Goal: Task Accomplishment & Management: Manage account settings

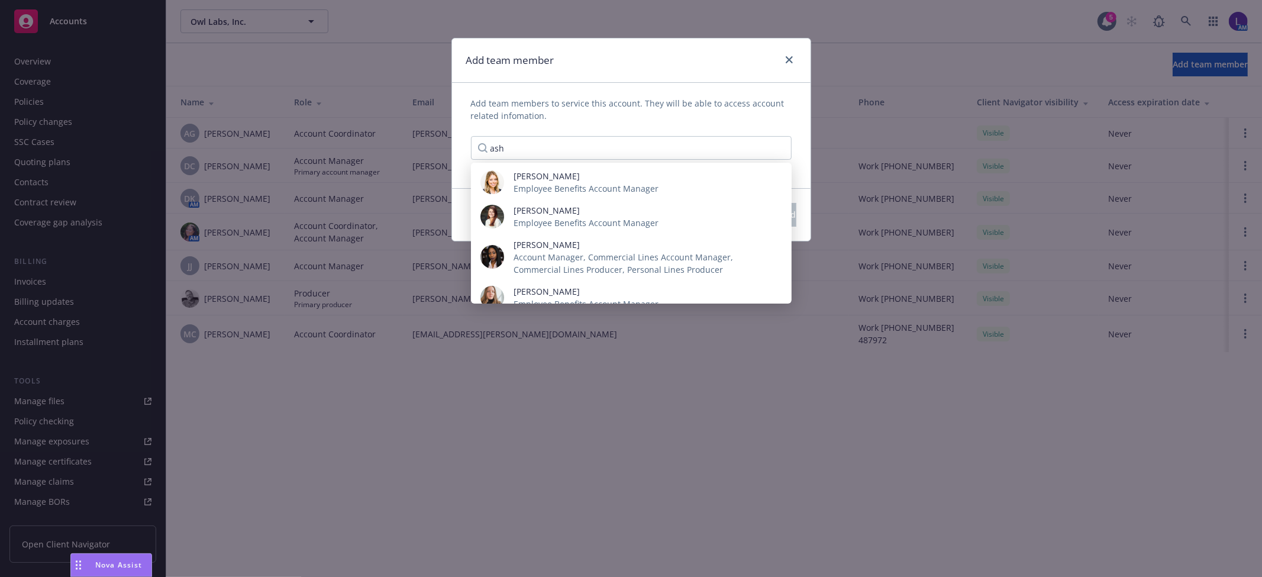
scroll to position [214, 0]
click at [1020, 47] on div "Add team member Add team members to service this account. They will be able to …" at bounding box center [631, 288] width 1262 height 577
click at [1185, 18] on div "Add team member Add team members to service this account. They will be able to …" at bounding box center [631, 288] width 1262 height 577
click at [783, 61] on link "close" at bounding box center [789, 60] width 14 height 14
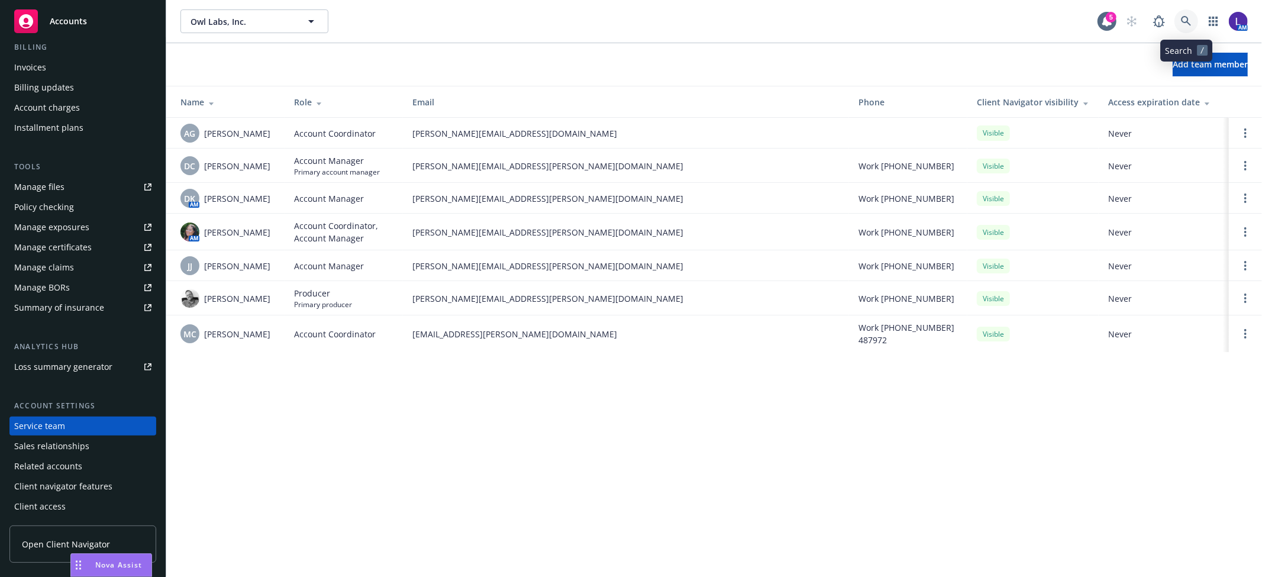
click at [1183, 18] on icon at bounding box center [1186, 21] width 11 height 11
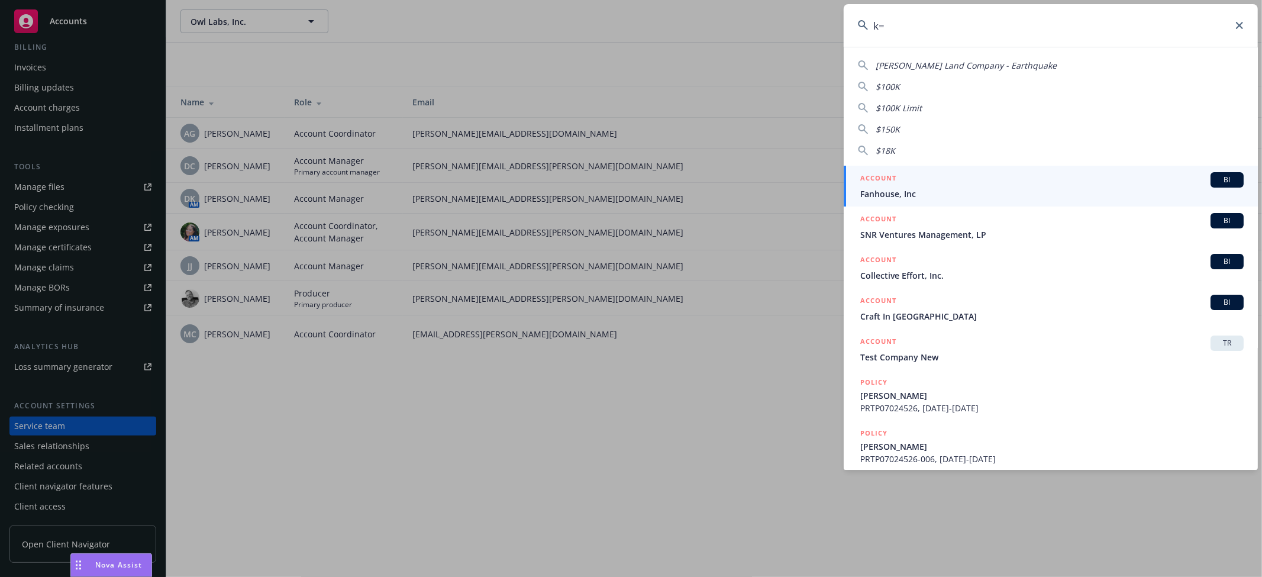
type input "k"
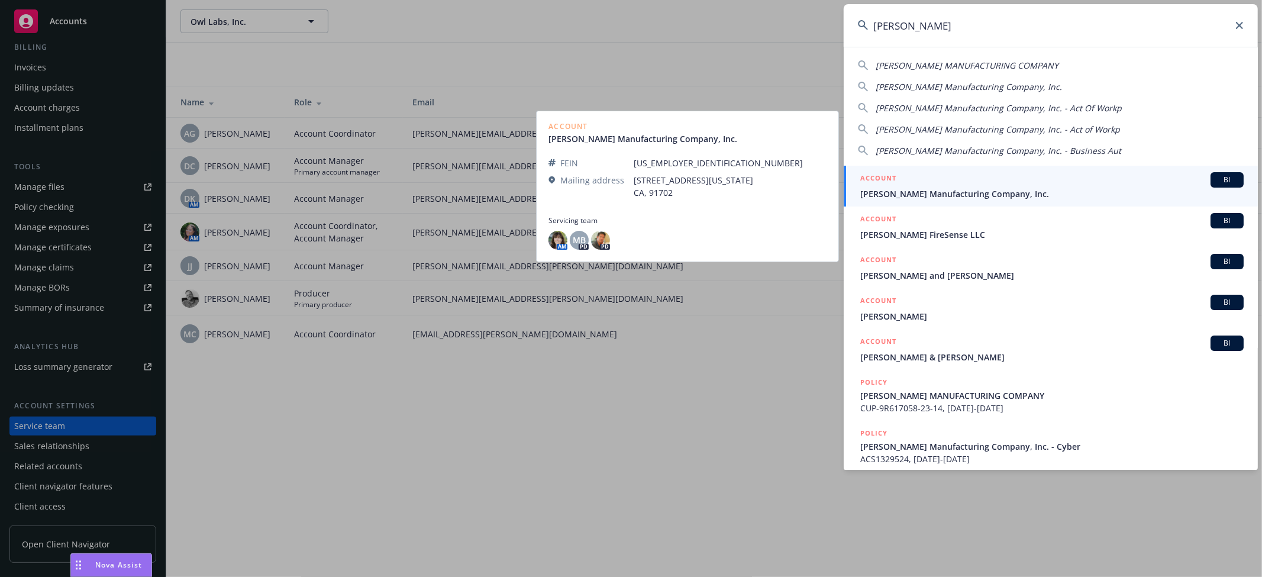
type input "[PERSON_NAME]"
click at [899, 186] on div "ACCOUNT BI" at bounding box center [1051, 179] width 383 height 15
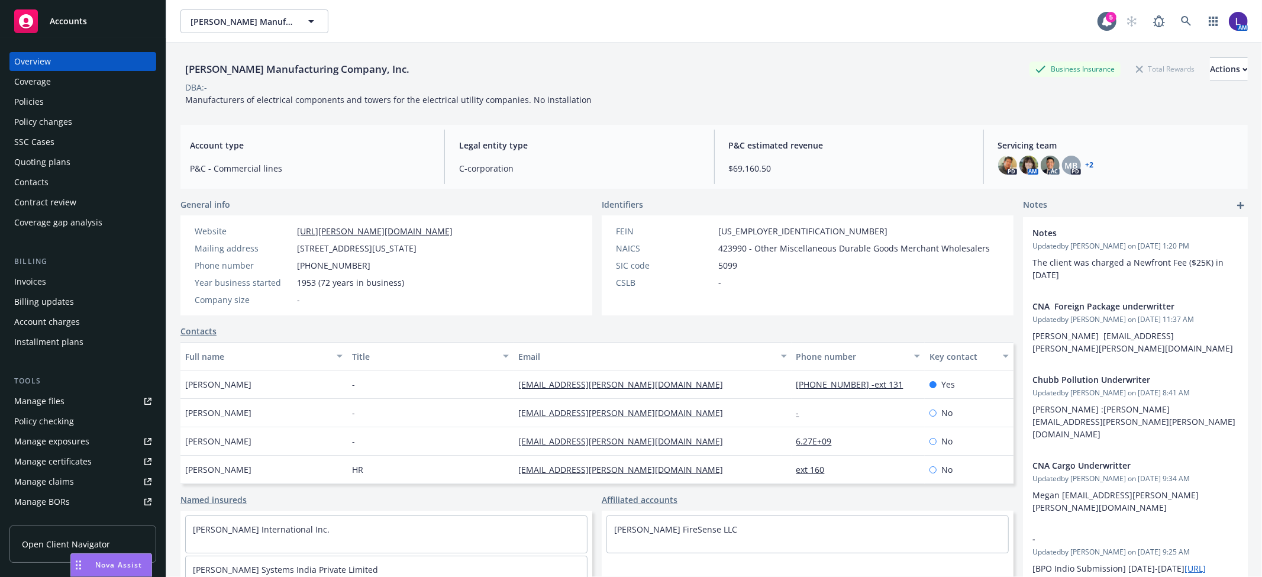
click at [38, 98] on div "Policies" at bounding box center [29, 101] width 30 height 19
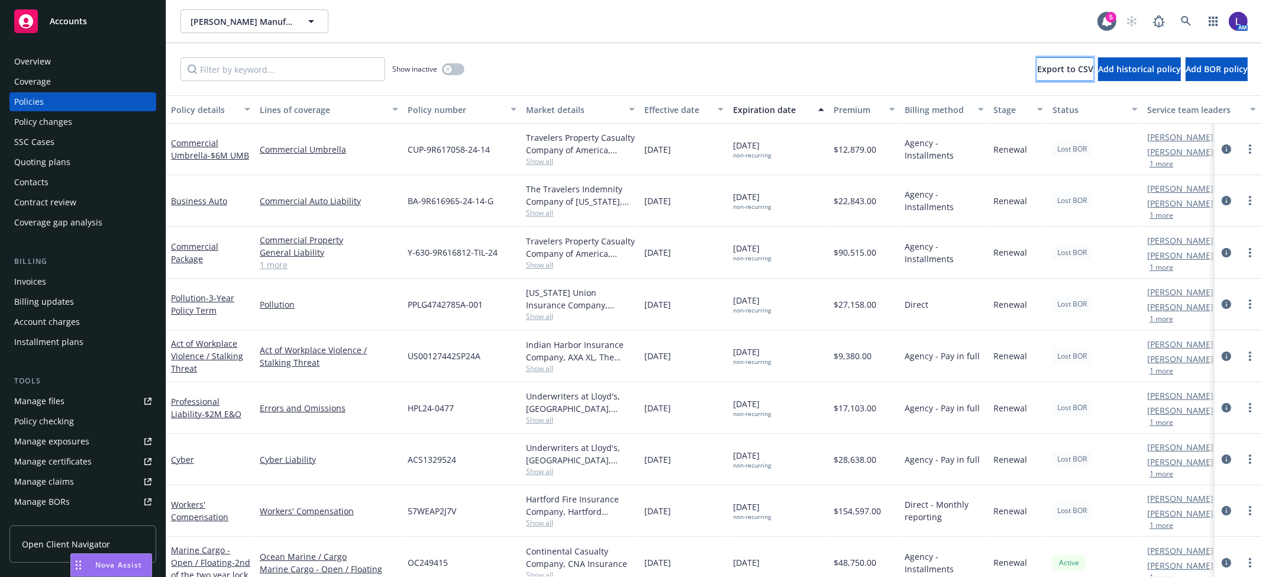
click at [1037, 71] on span "Export to CSV" at bounding box center [1065, 68] width 56 height 11
click at [1221, 148] on icon "circleInformation" at bounding box center [1225, 148] width 9 height 9
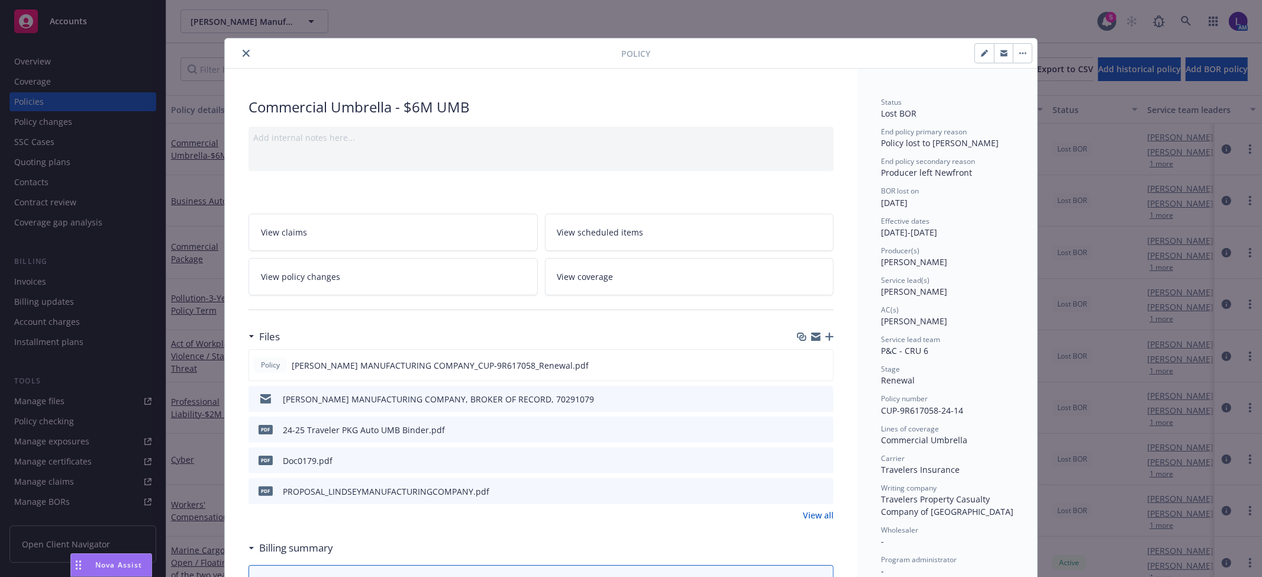
click at [243, 52] on icon "close" at bounding box center [246, 53] width 7 height 7
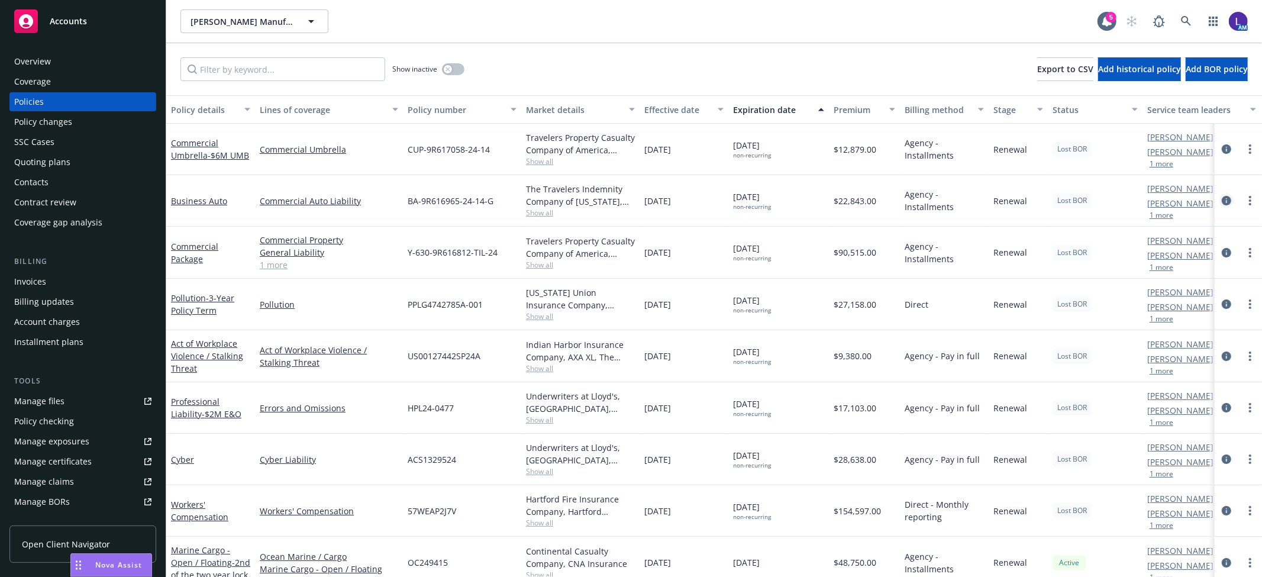
click at [1221, 202] on icon "circleInformation" at bounding box center [1225, 200] width 9 height 9
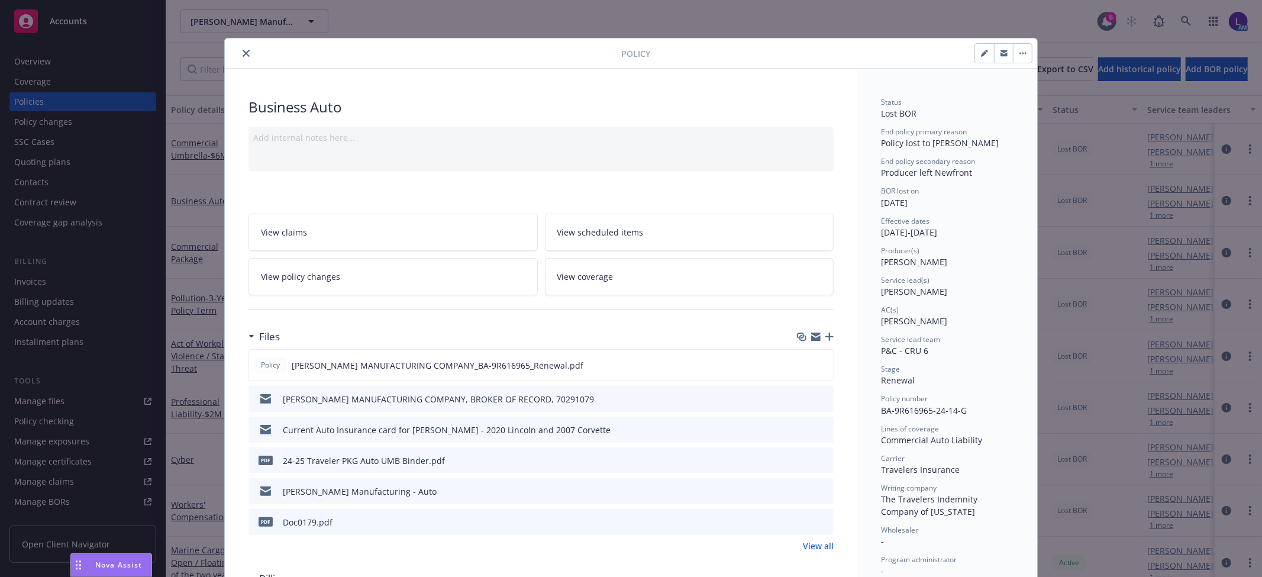
click at [243, 54] on icon "close" at bounding box center [246, 53] width 7 height 7
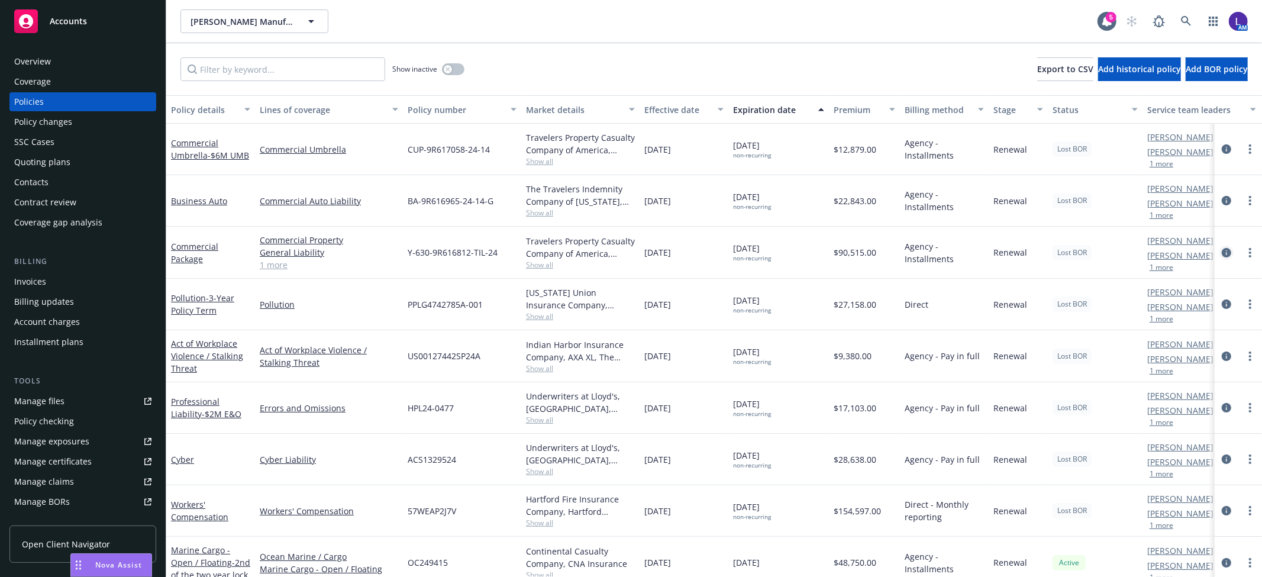
click at [1221, 253] on icon "circleInformation" at bounding box center [1225, 252] width 9 height 9
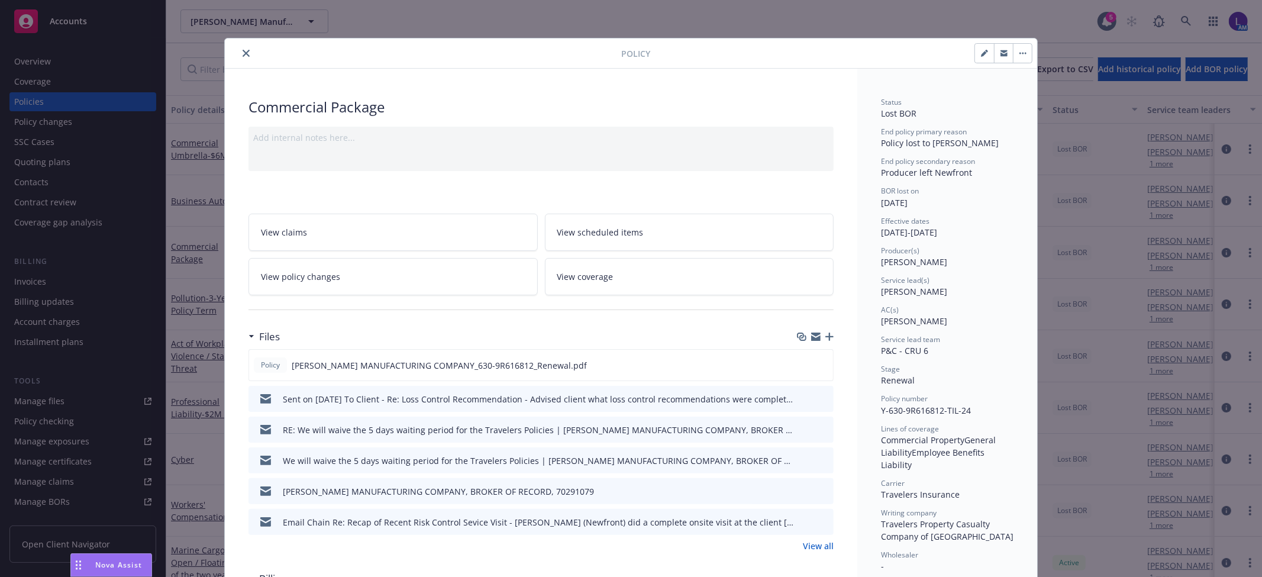
click at [243, 51] on icon "close" at bounding box center [246, 53] width 7 height 7
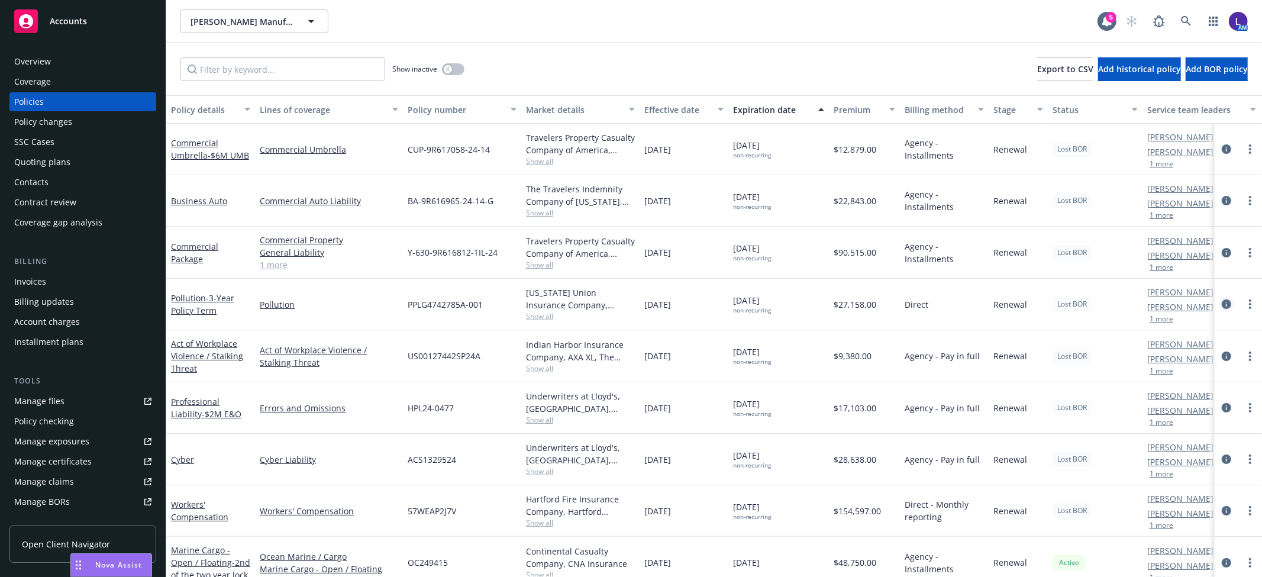
click at [1221, 300] on icon "circleInformation" at bounding box center [1225, 303] width 9 height 9
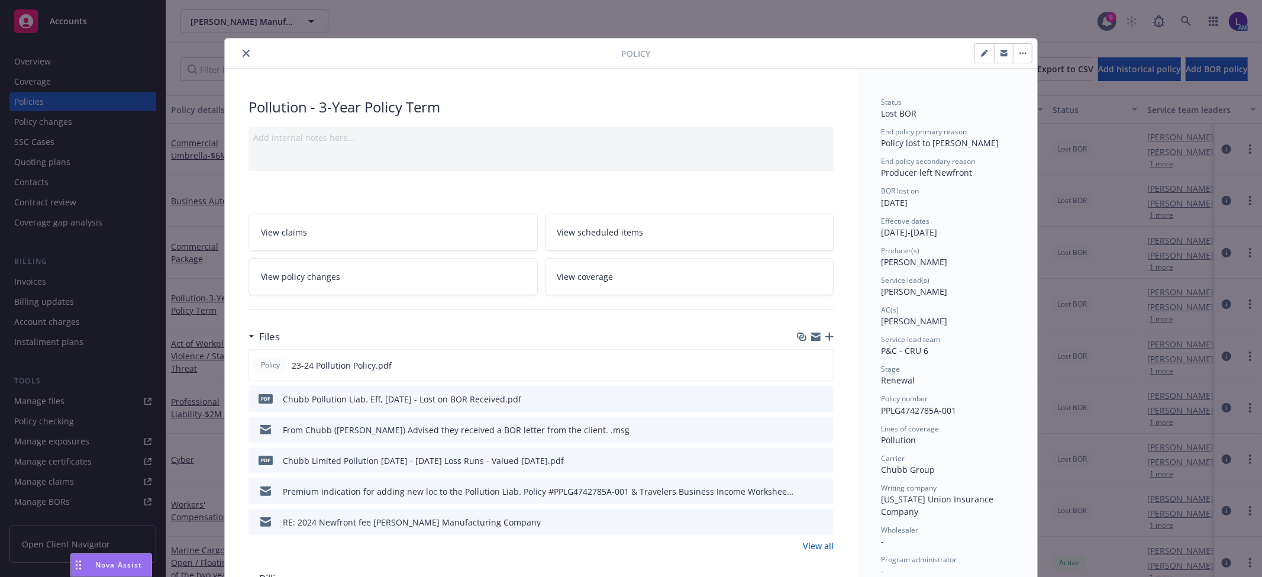
click at [243, 52] on icon "close" at bounding box center [246, 53] width 7 height 7
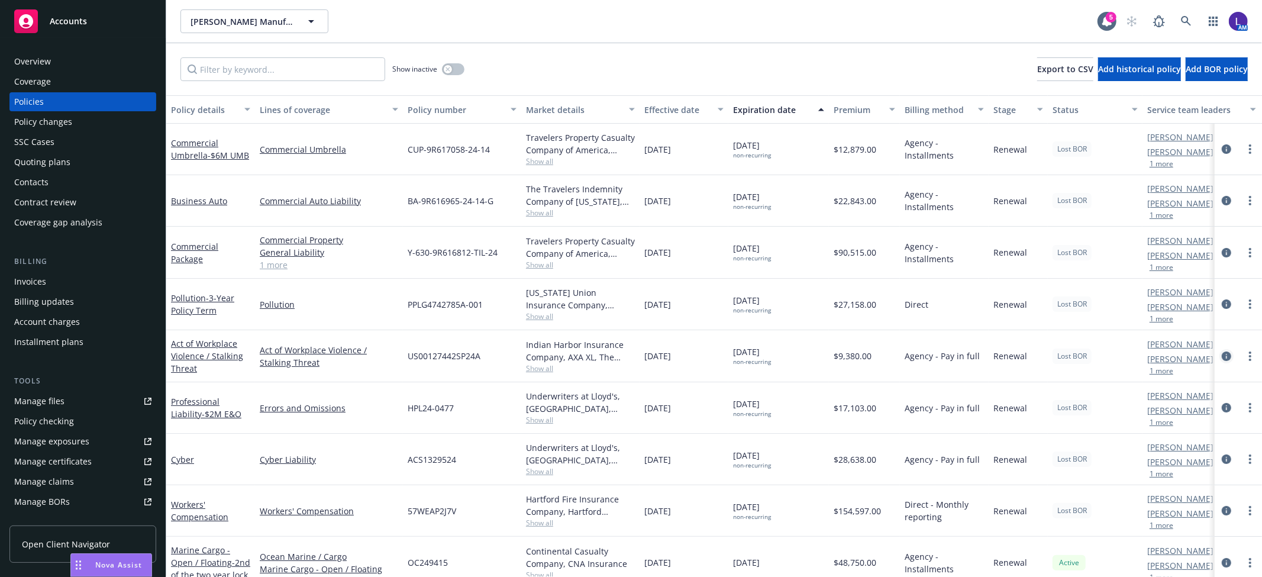
click at [1221, 356] on icon "circleInformation" at bounding box center [1225, 355] width 9 height 9
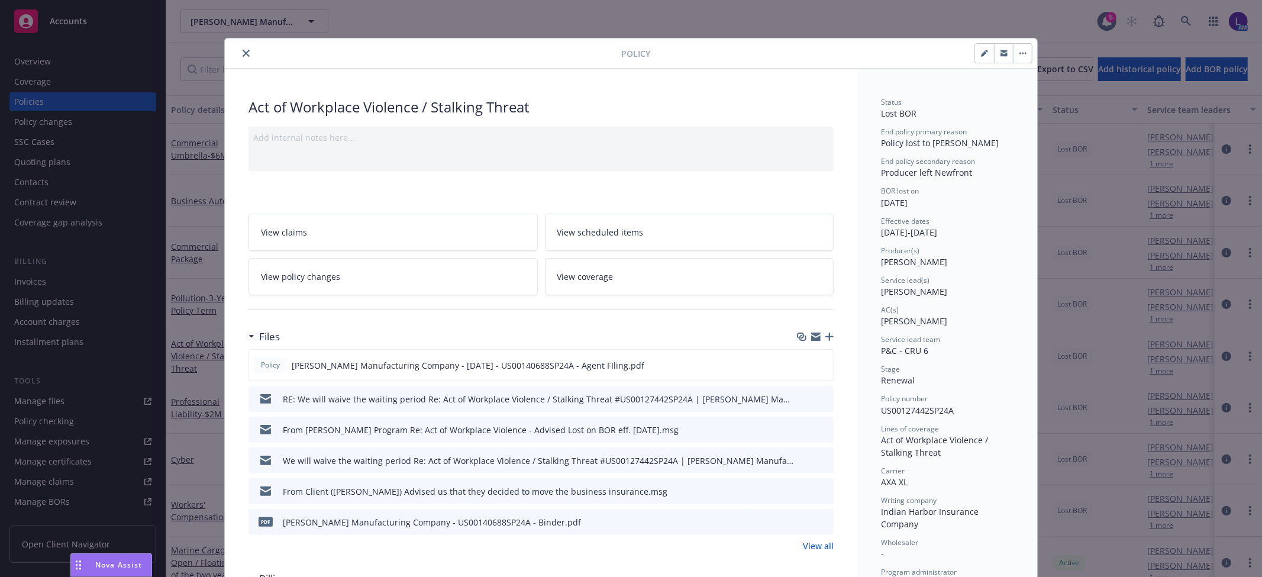
click at [243, 53] on icon "close" at bounding box center [246, 53] width 7 height 7
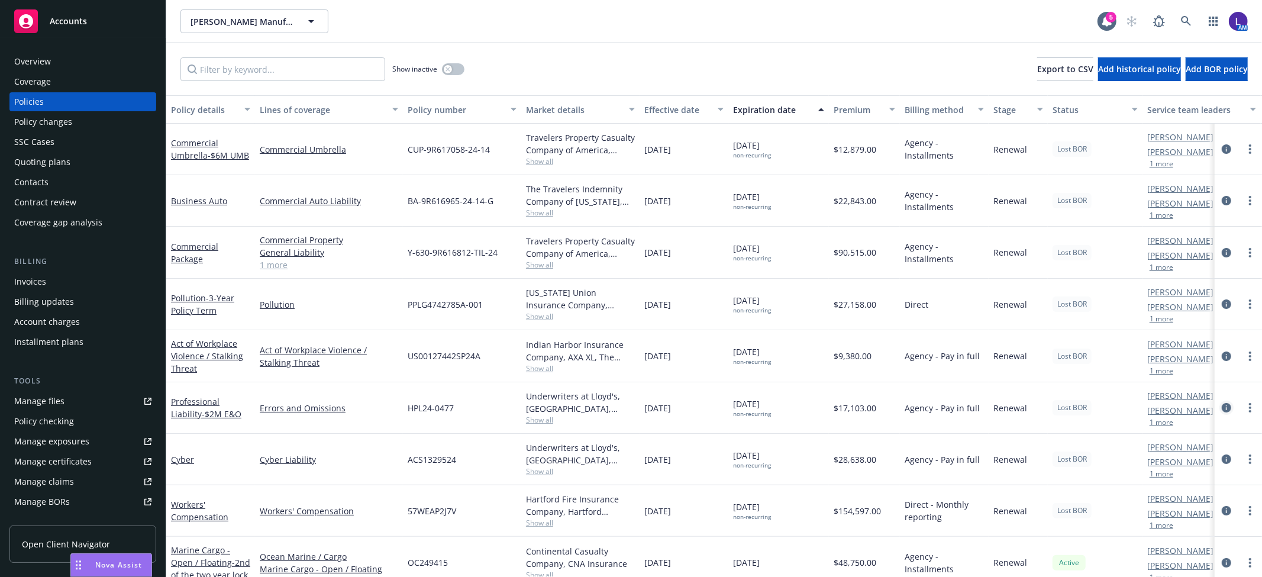
click at [1221, 409] on icon "circleInformation" at bounding box center [1225, 407] width 9 height 9
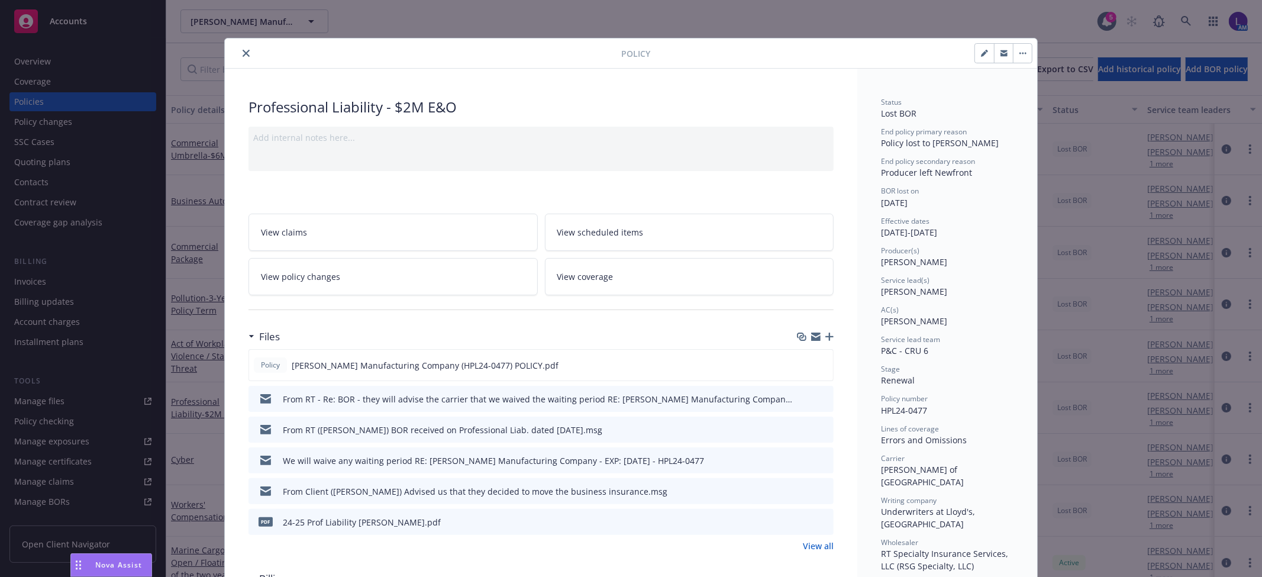
click at [243, 57] on button "close" at bounding box center [246, 53] width 14 height 14
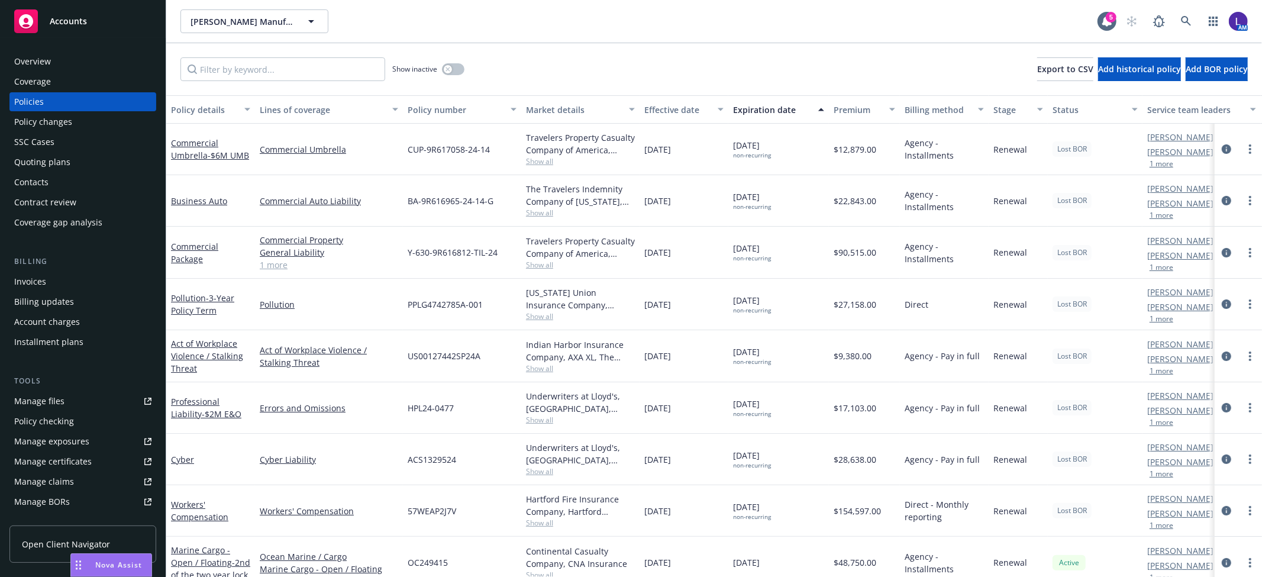
scroll to position [169, 0]
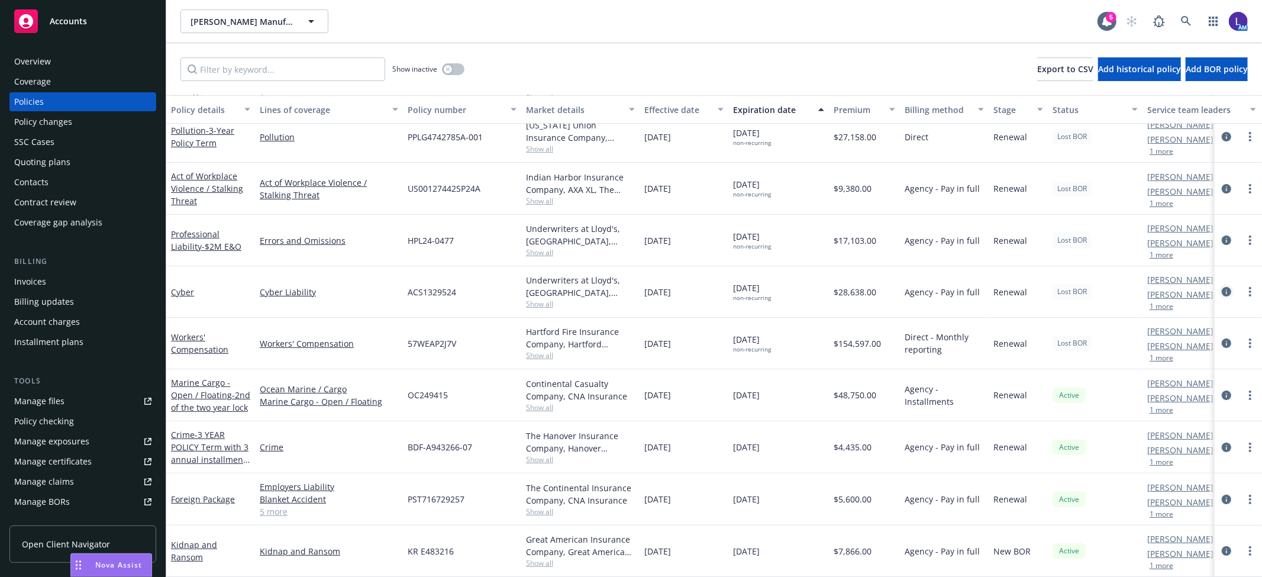
click at [1219, 285] on link "circleInformation" at bounding box center [1226, 292] width 14 height 14
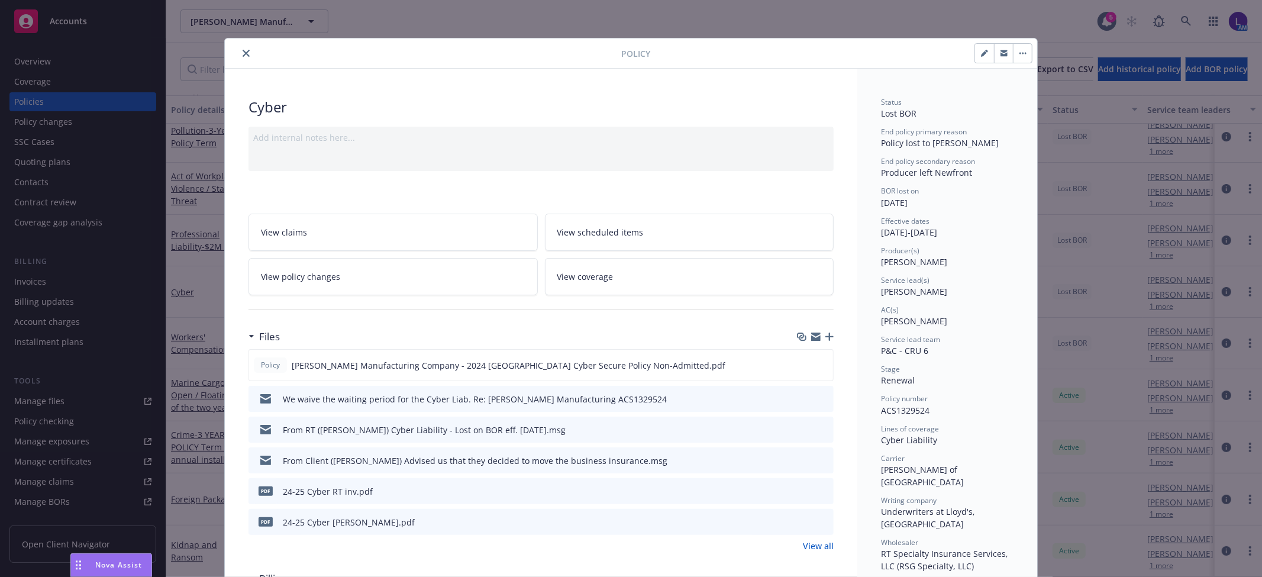
click at [243, 51] on icon "close" at bounding box center [246, 53] width 7 height 7
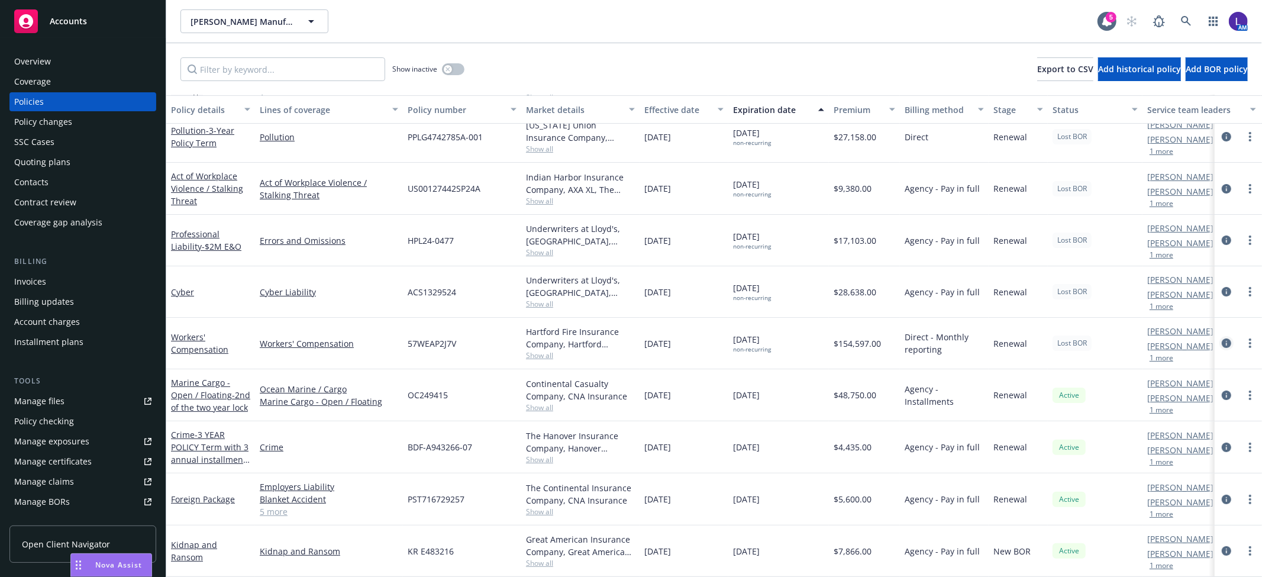
click at [1219, 336] on link "circleInformation" at bounding box center [1226, 343] width 14 height 14
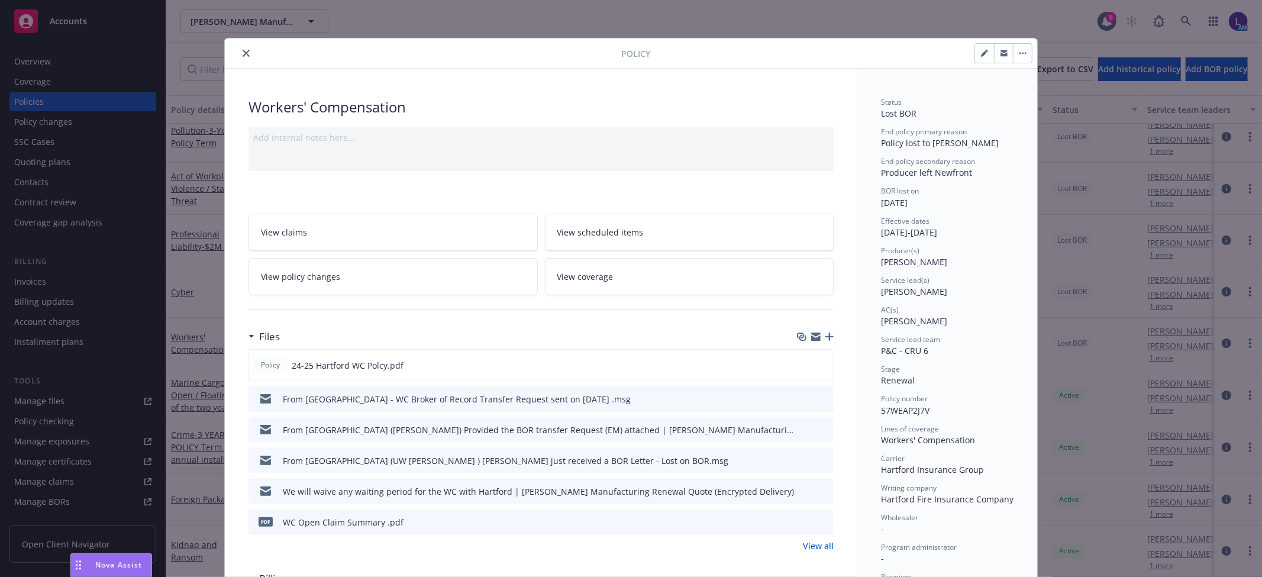
click at [243, 50] on icon "close" at bounding box center [246, 53] width 7 height 7
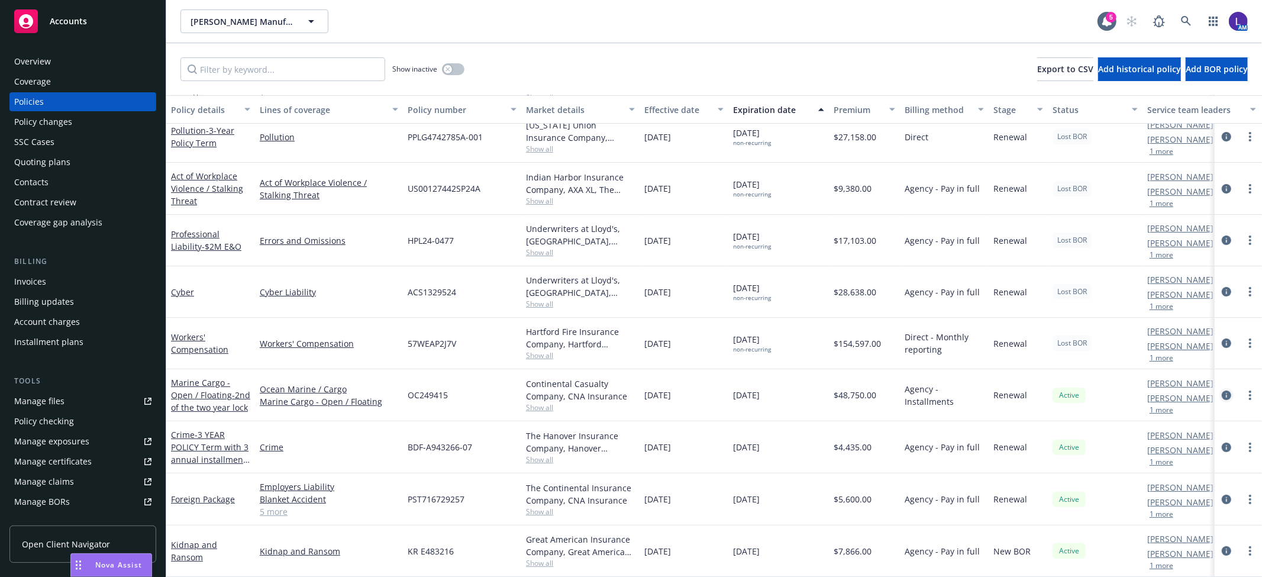
click at [1219, 388] on link "circleInformation" at bounding box center [1226, 395] width 14 height 14
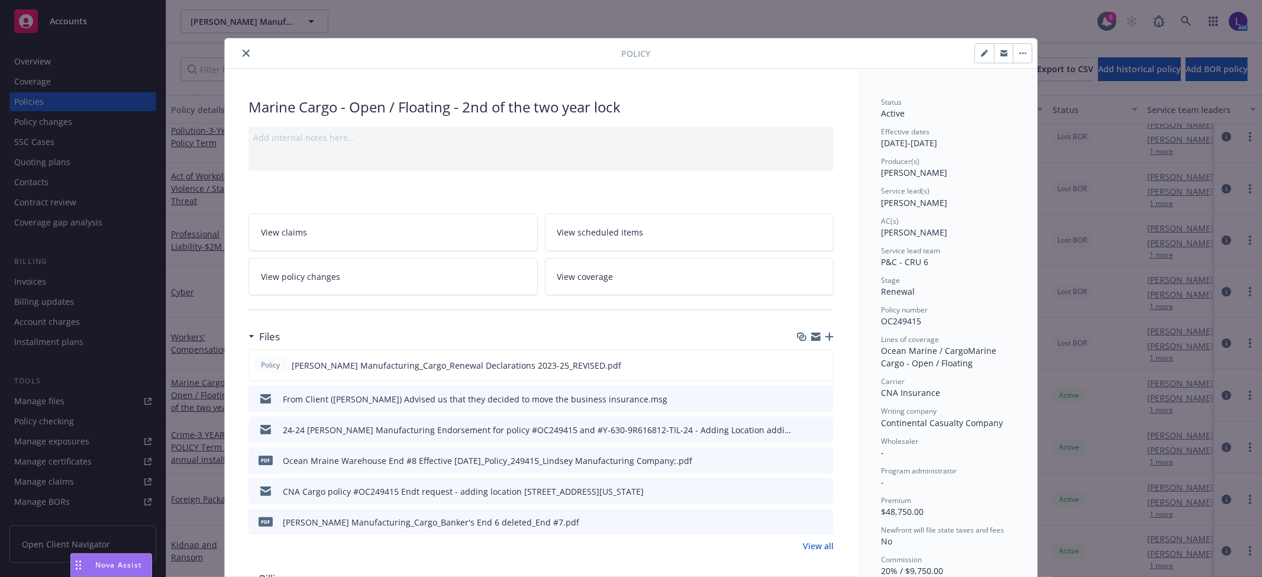
click at [243, 55] on icon "close" at bounding box center [246, 53] width 7 height 7
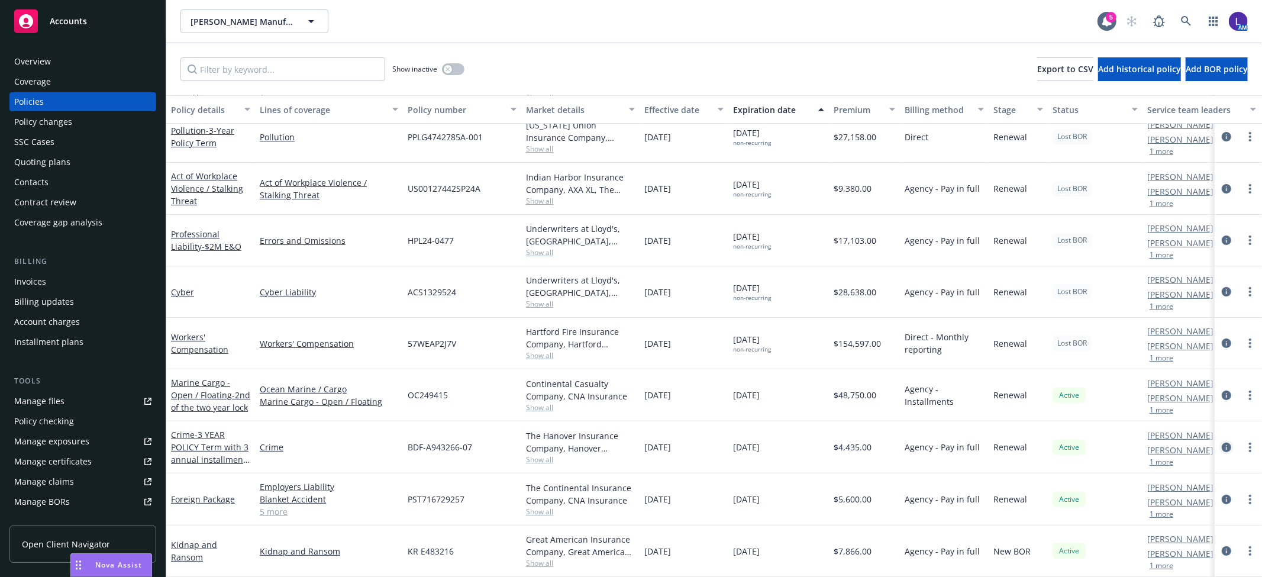
click at [1221, 442] on icon "circleInformation" at bounding box center [1225, 446] width 9 height 9
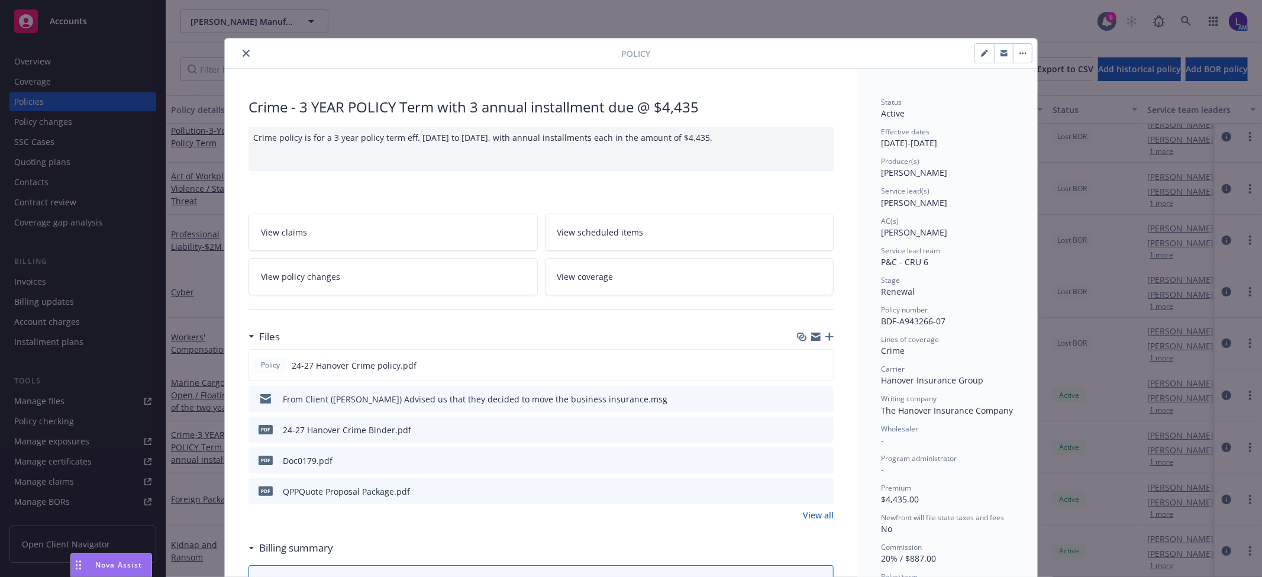
click at [243, 50] on icon "close" at bounding box center [246, 53] width 7 height 7
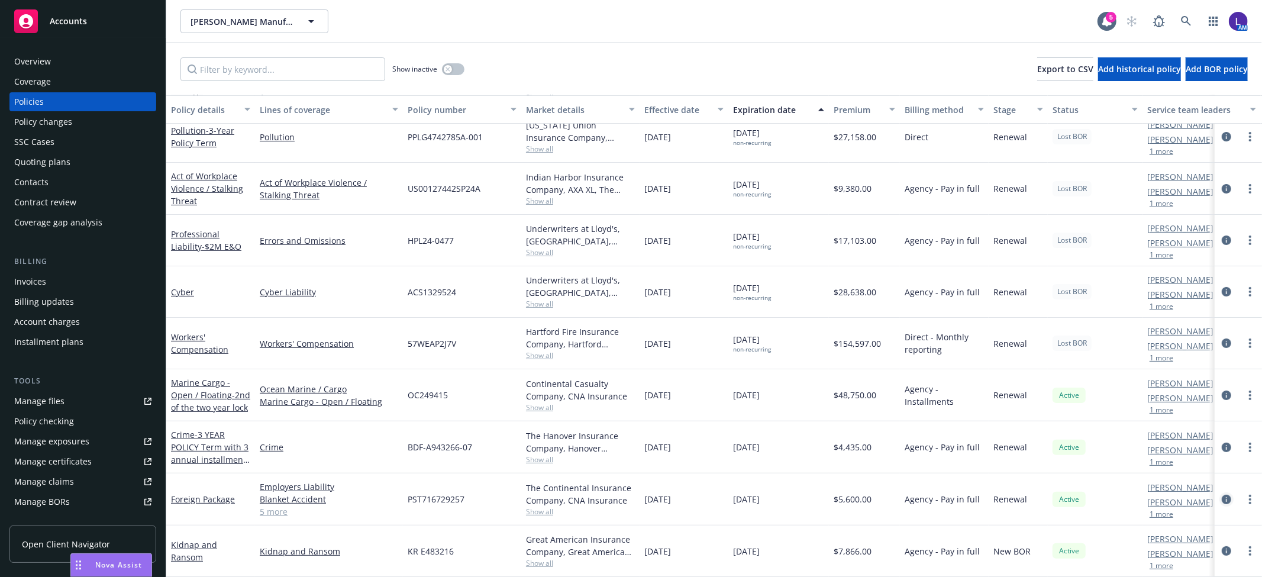
click at [1221, 495] on icon "circleInformation" at bounding box center [1225, 499] width 9 height 9
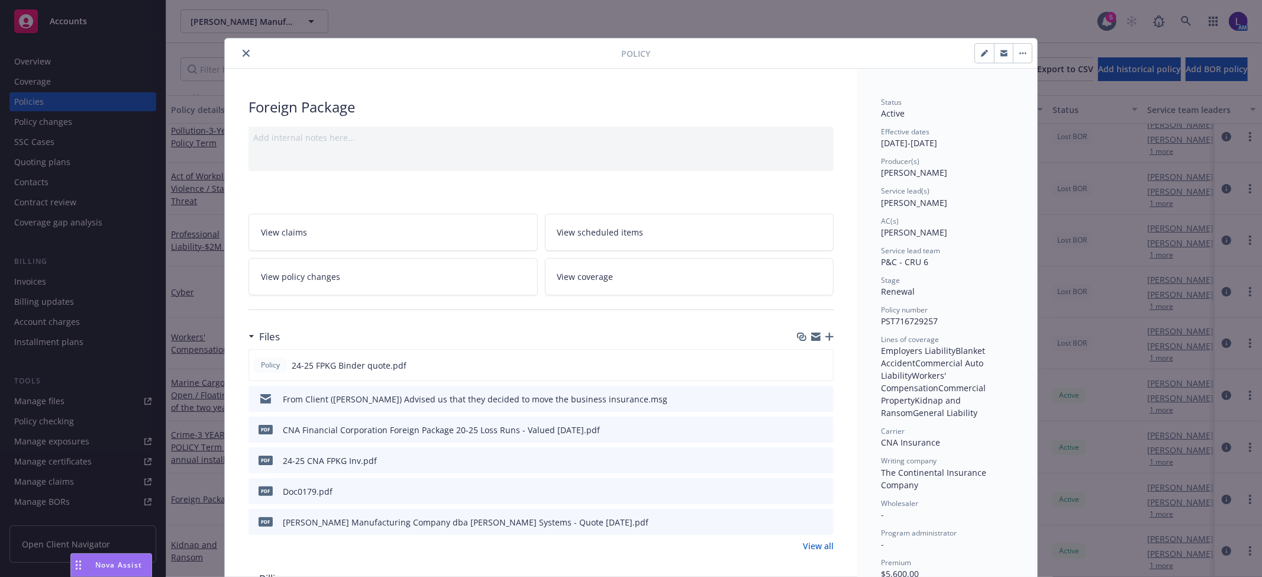
click at [243, 51] on icon "close" at bounding box center [246, 53] width 7 height 7
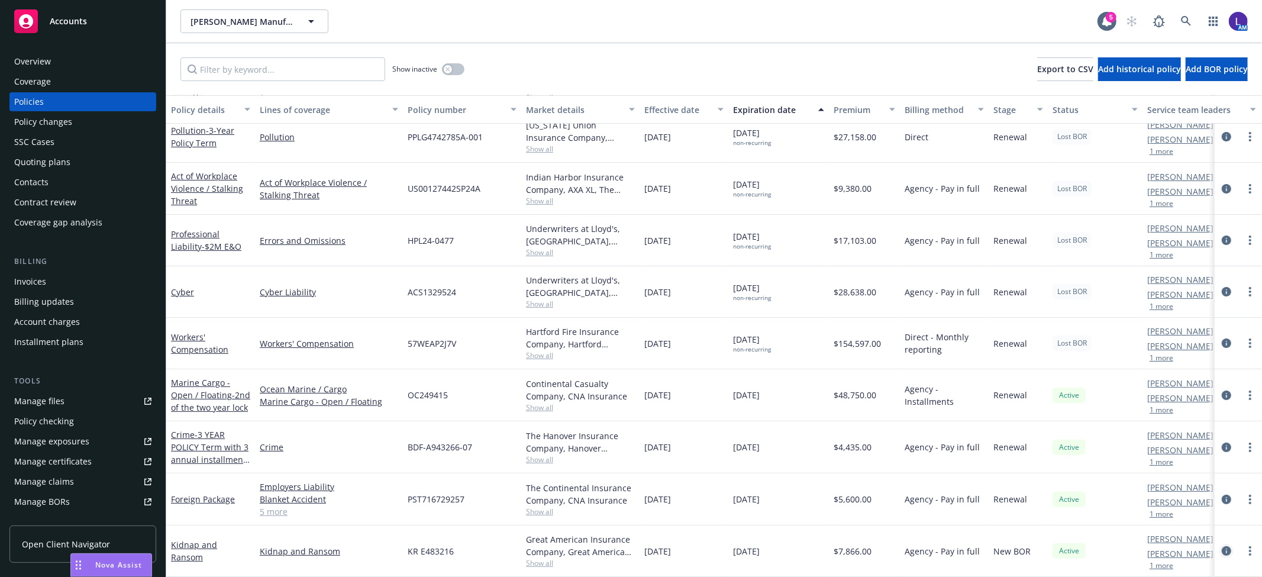
click at [1221, 546] on icon "circleInformation" at bounding box center [1225, 550] width 9 height 9
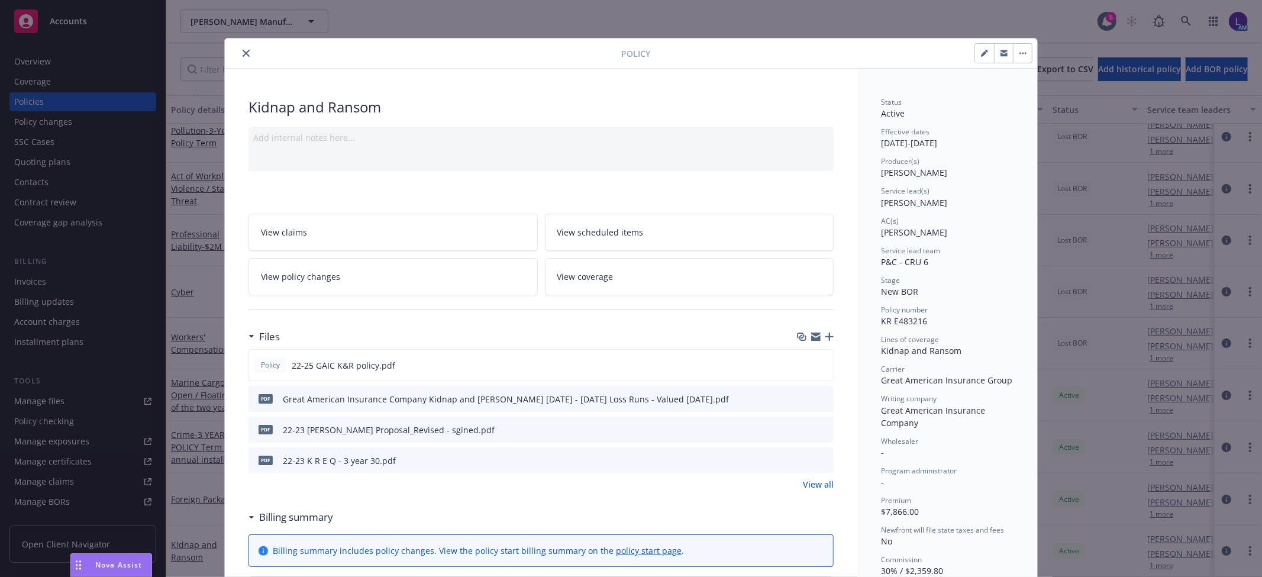
click at [243, 55] on icon "close" at bounding box center [246, 53] width 7 height 7
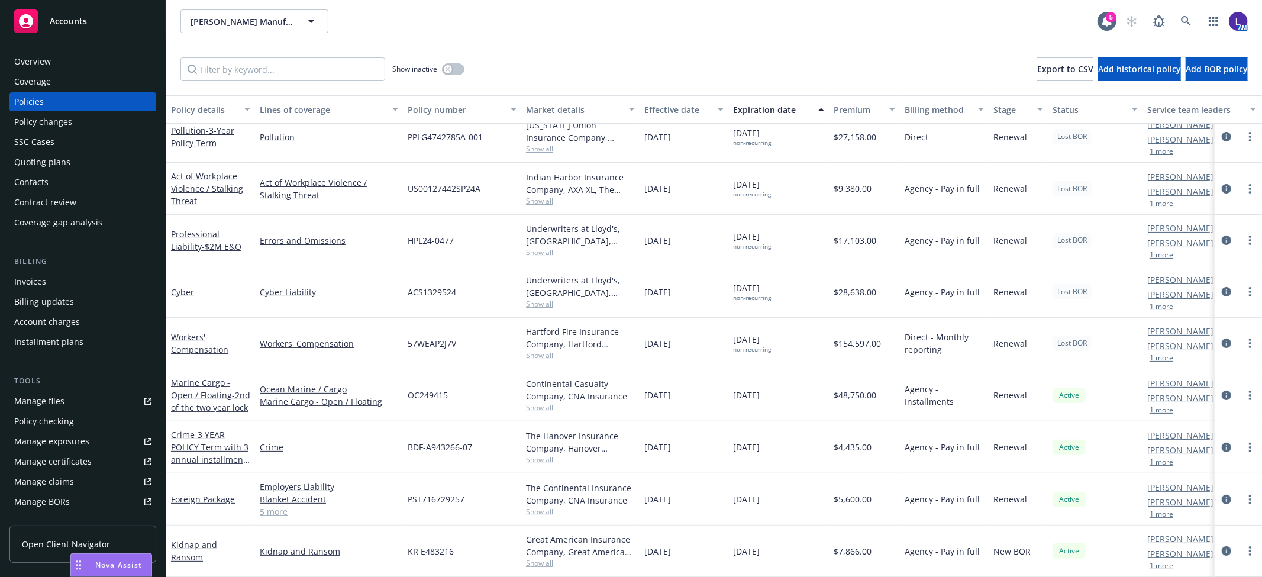
click at [43, 54] on div "Overview" at bounding box center [32, 61] width 37 height 19
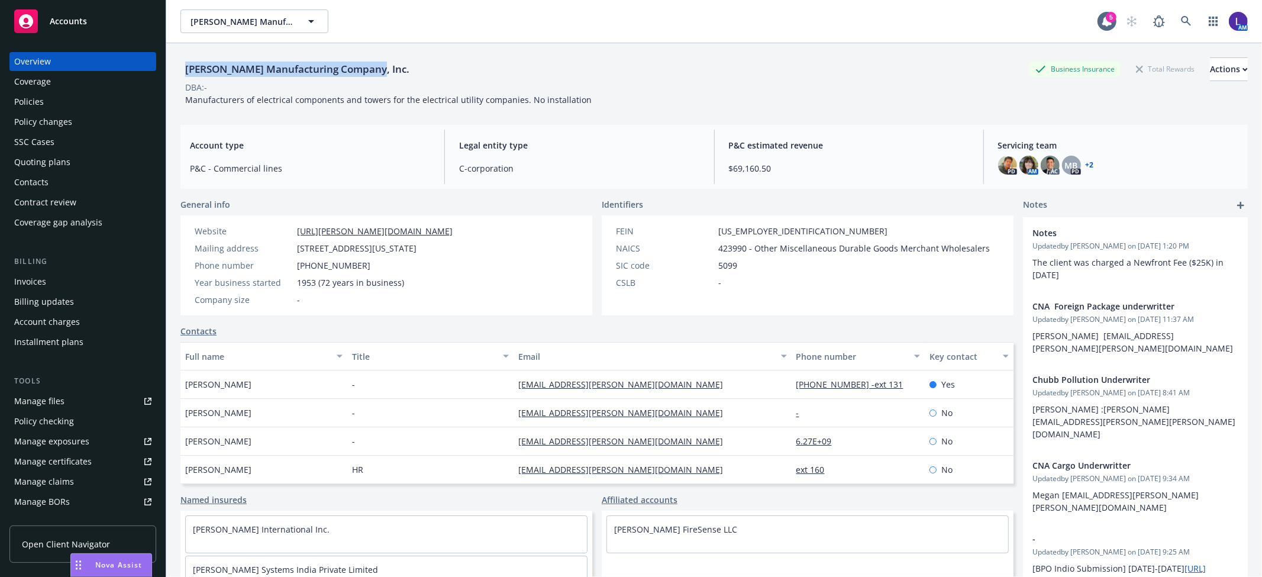
drag, startPoint x: 377, startPoint y: 69, endPoint x: 182, endPoint y: 64, distance: 194.7
click at [182, 64] on div "[PERSON_NAME] Manufacturing Company, Inc. Business Insurance Total Rewards Acti…" at bounding box center [713, 69] width 1067 height 24
copy div "[PERSON_NAME] Manufacturing Company, Inc."
drag, startPoint x: 1165, startPoint y: 14, endPoint x: 1172, endPoint y: 14, distance: 6.5
click at [1174, 14] on span at bounding box center [1186, 21] width 24 height 24
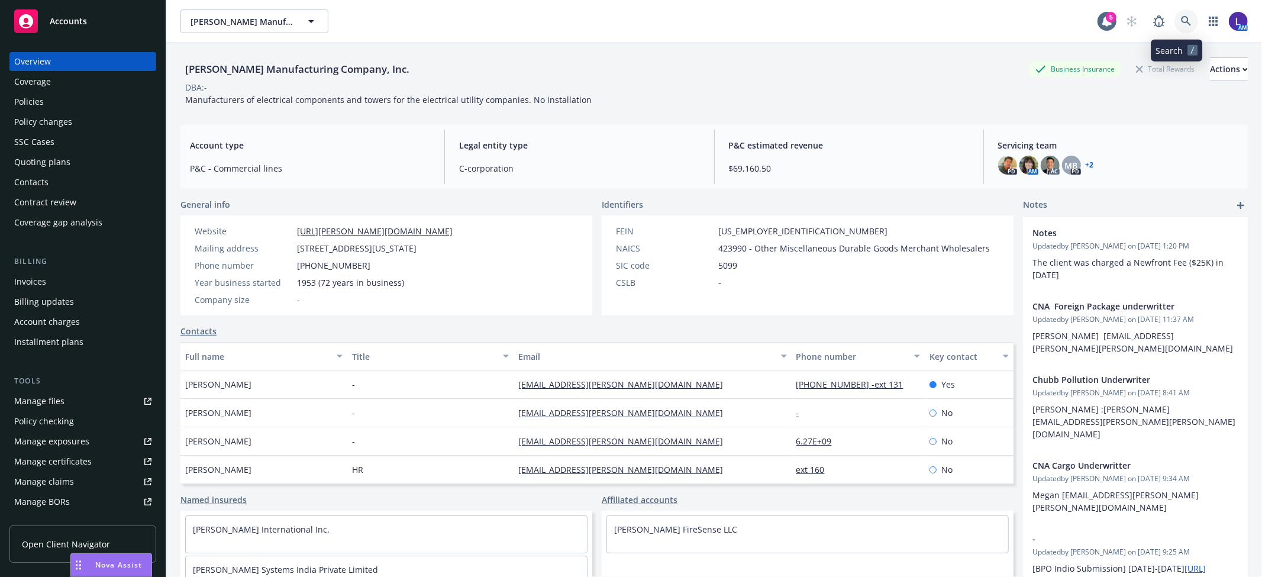
click at [1181, 19] on icon at bounding box center [1186, 21] width 11 height 11
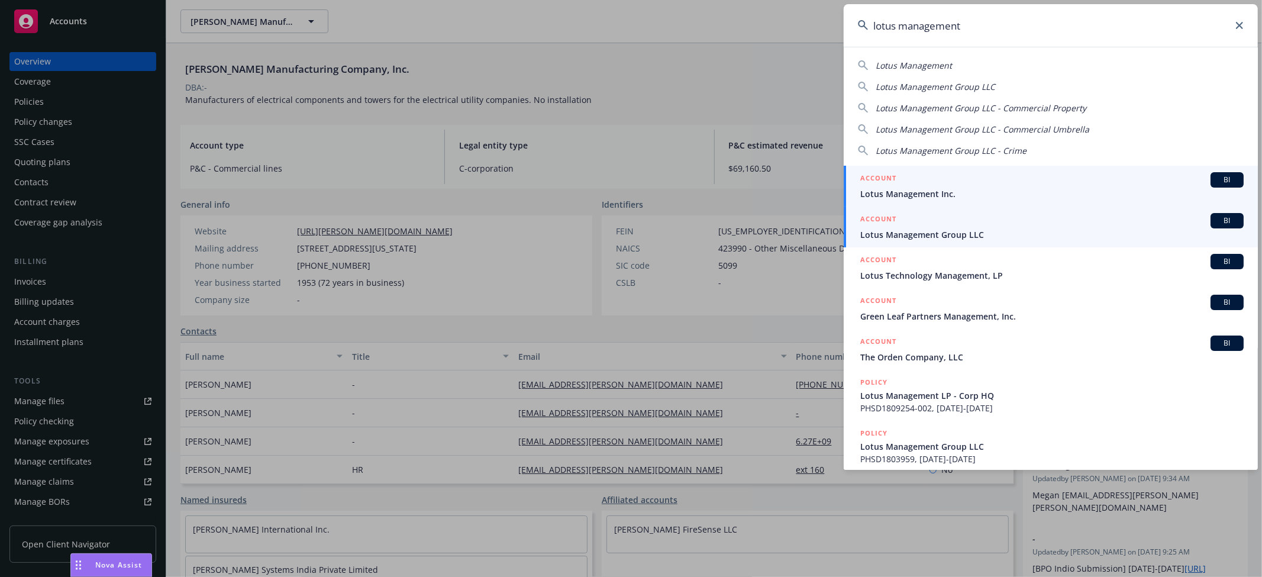
type input "lotus management"
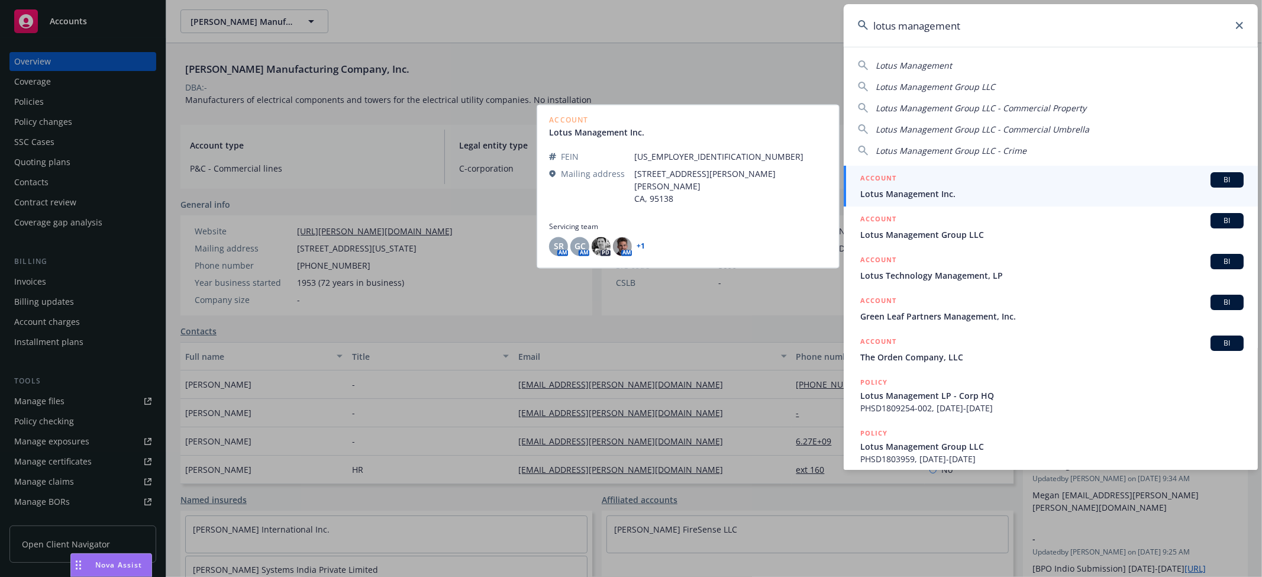
click at [998, 190] on span "Lotus Management Inc." at bounding box center [1051, 194] width 383 height 12
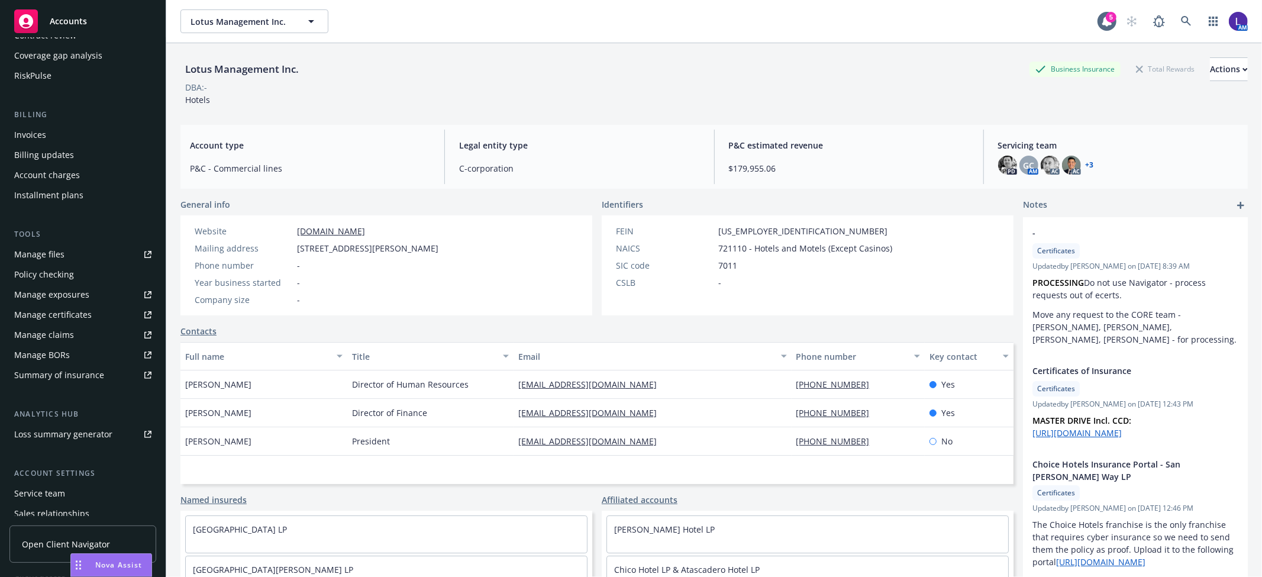
scroll to position [197, 0]
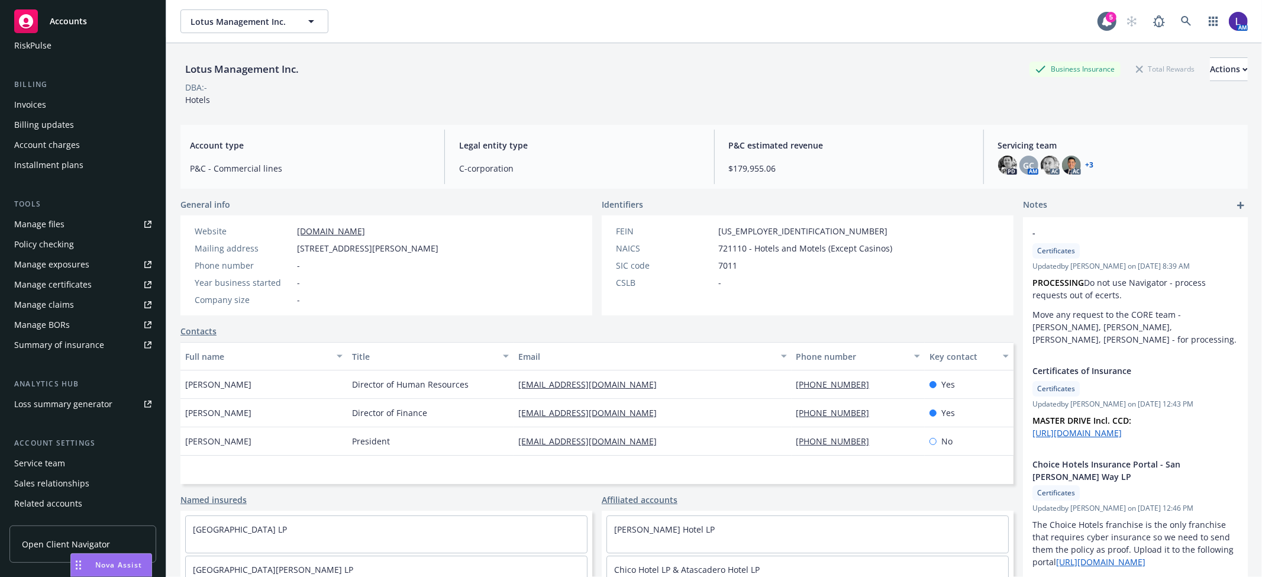
click at [66, 457] on div "Service team" at bounding box center [82, 463] width 137 height 19
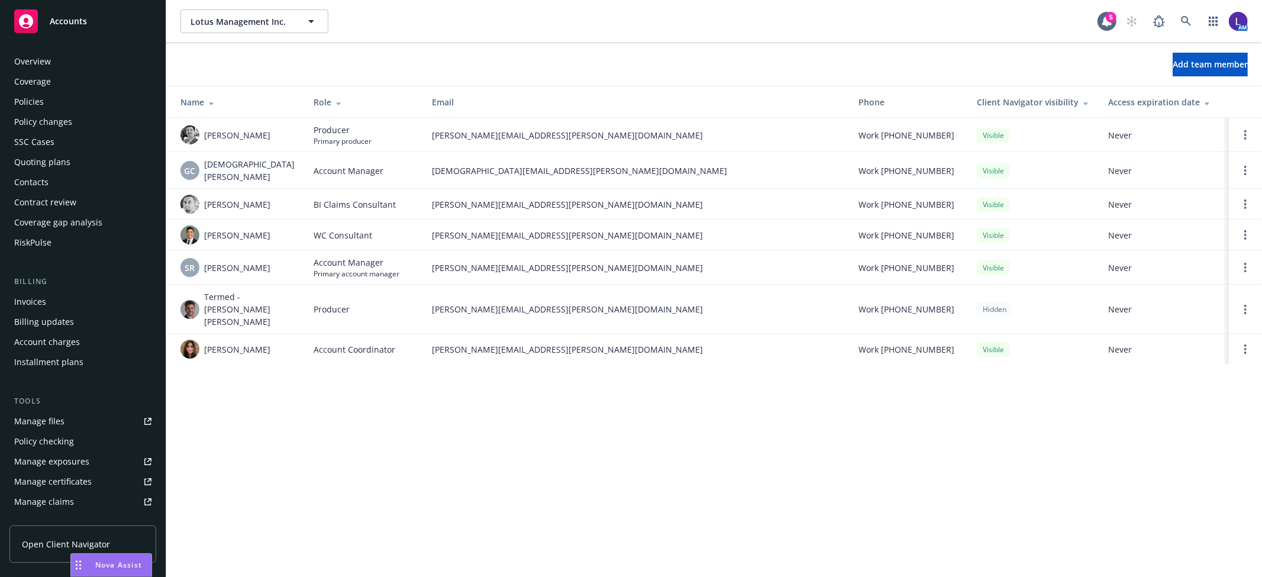
click at [39, 89] on div "Coverage" at bounding box center [32, 81] width 37 height 19
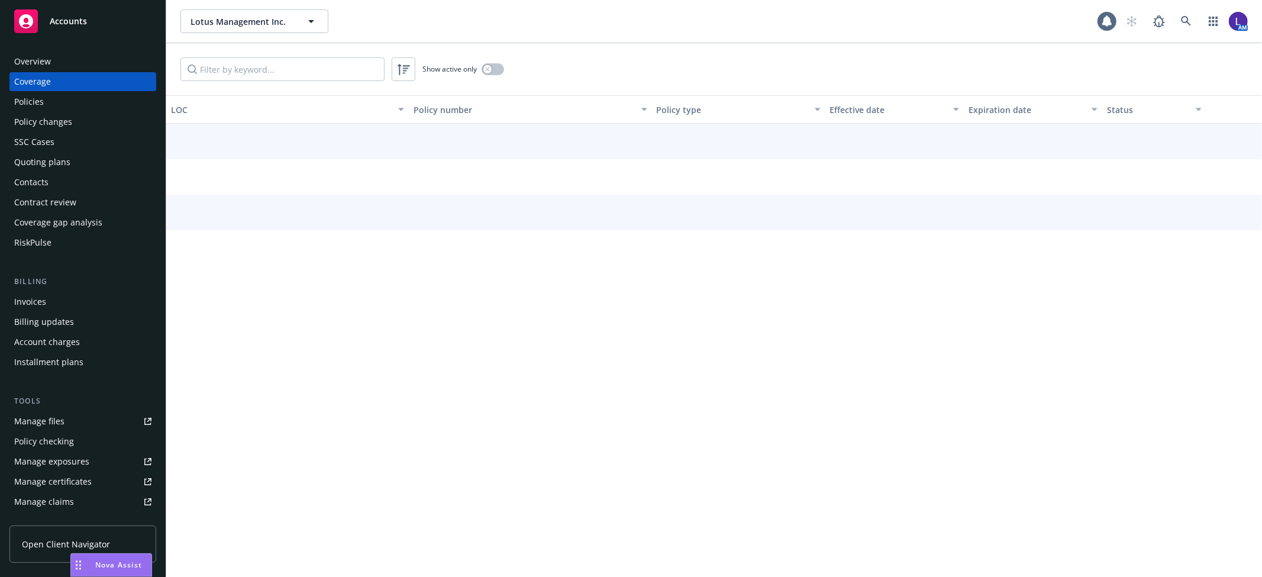
click at [40, 98] on div "Policies" at bounding box center [29, 101] width 30 height 19
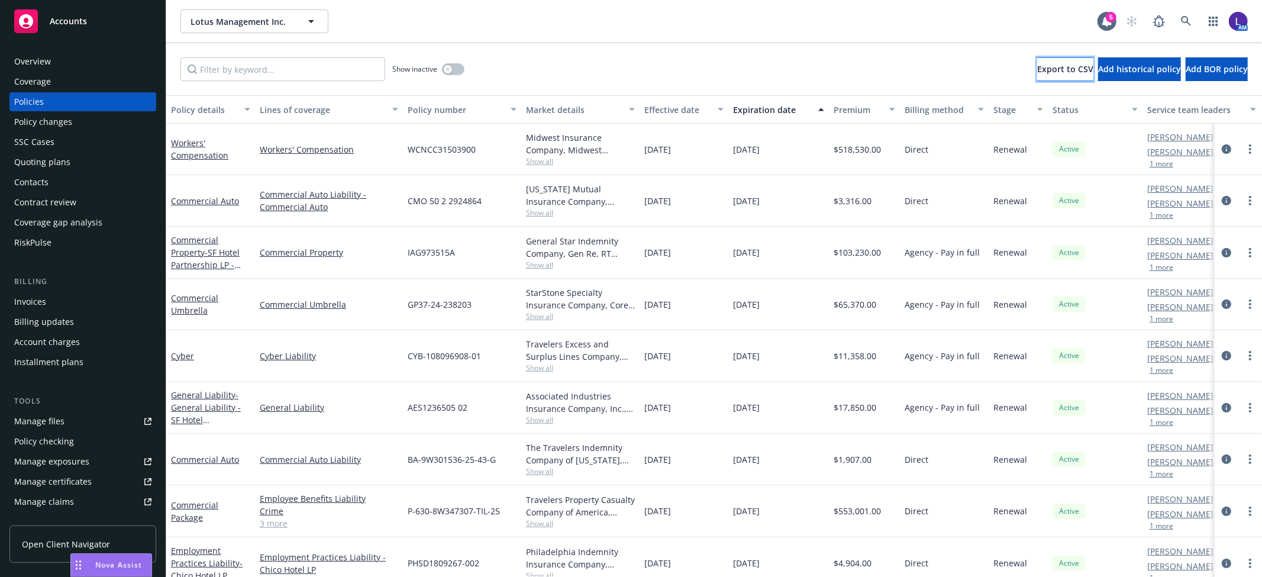
click at [1037, 78] on button "Export to CSV" at bounding box center [1065, 69] width 56 height 24
click at [1221, 146] on icon "circleInformation" at bounding box center [1225, 148] width 9 height 9
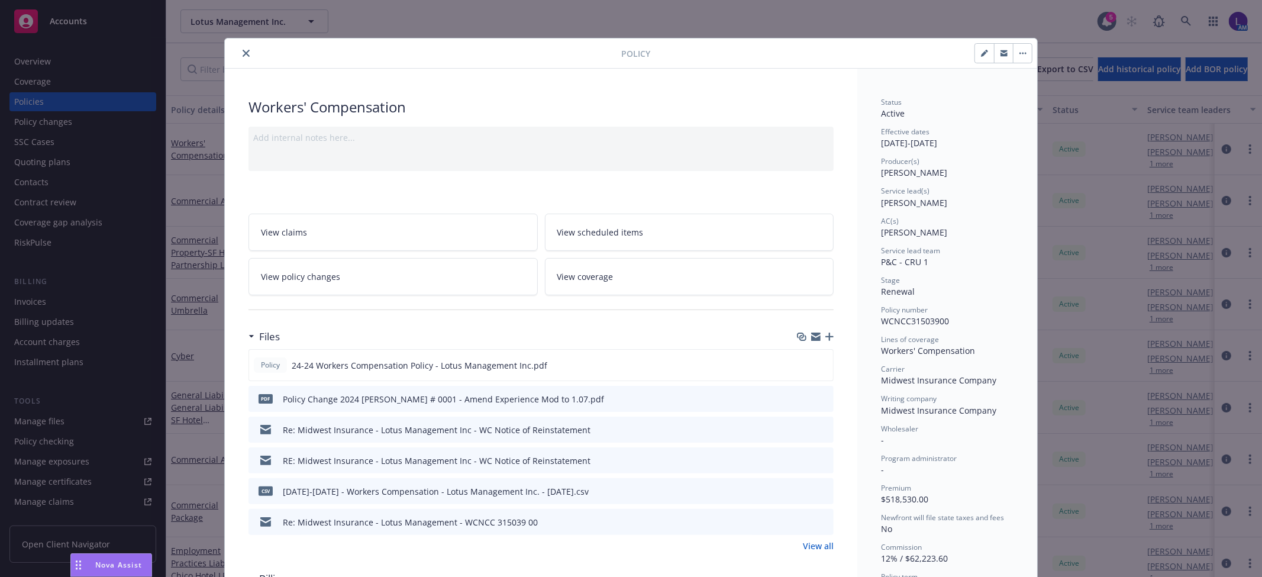
click at [243, 53] on icon "close" at bounding box center [246, 53] width 7 height 7
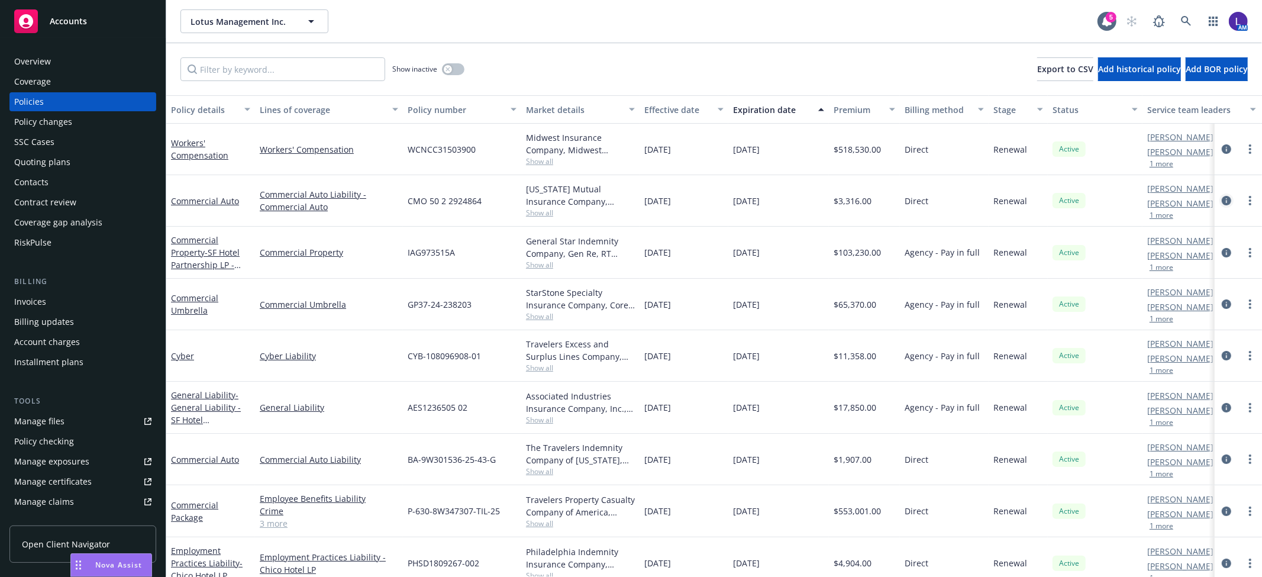
click at [1221, 199] on icon "circleInformation" at bounding box center [1225, 200] width 9 height 9
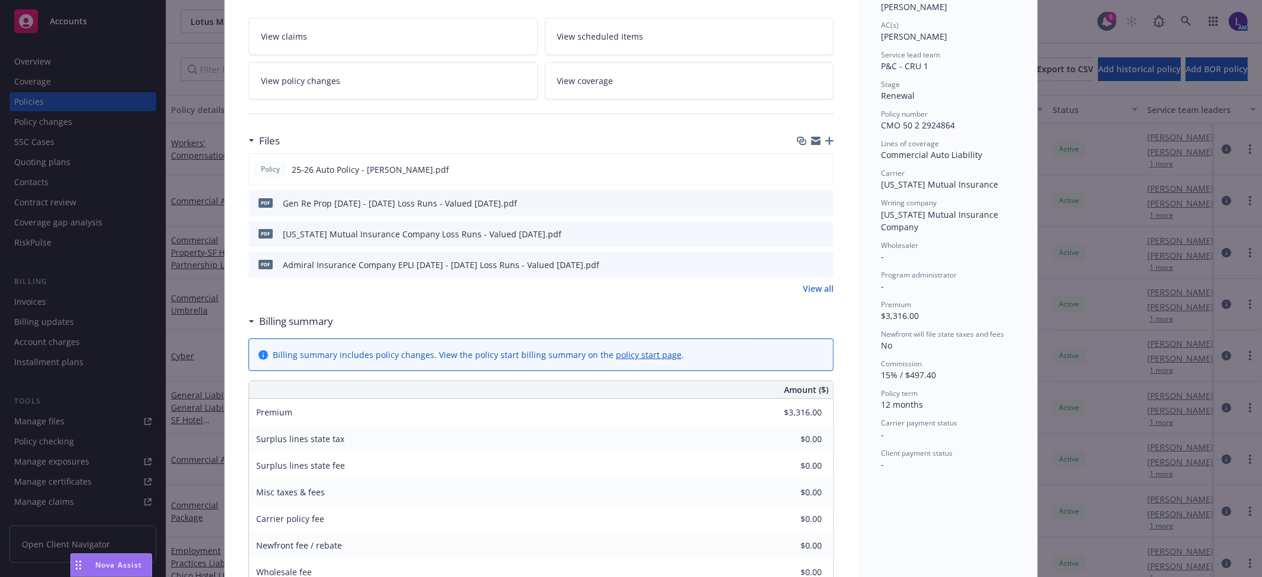
scroll to position [197, 0]
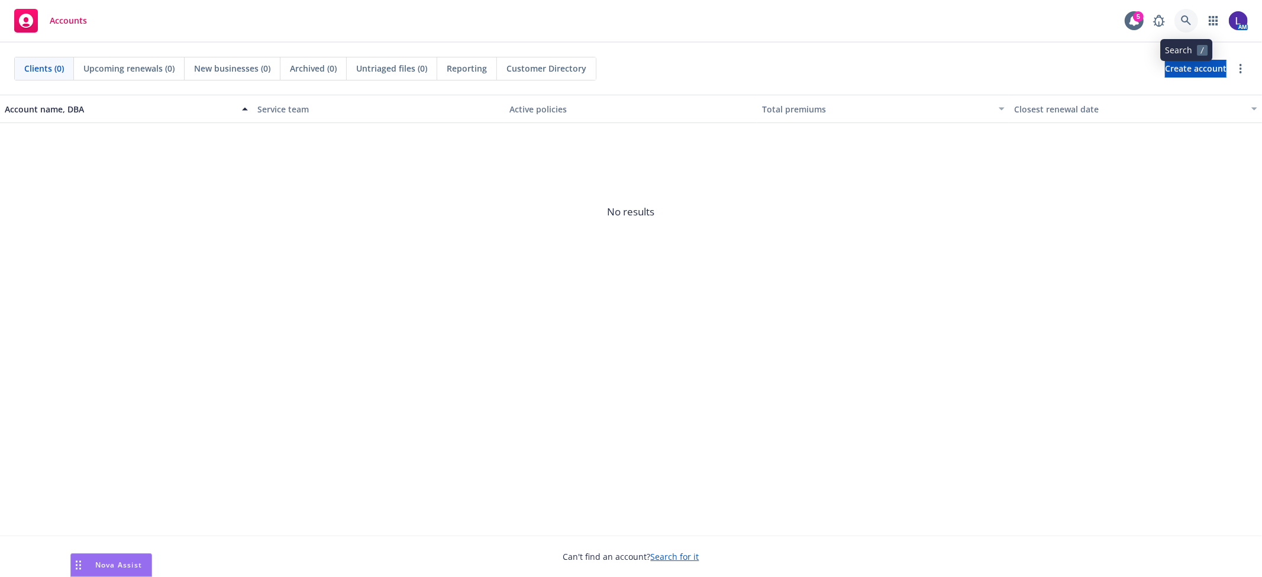
click at [1182, 24] on icon at bounding box center [1186, 20] width 11 height 11
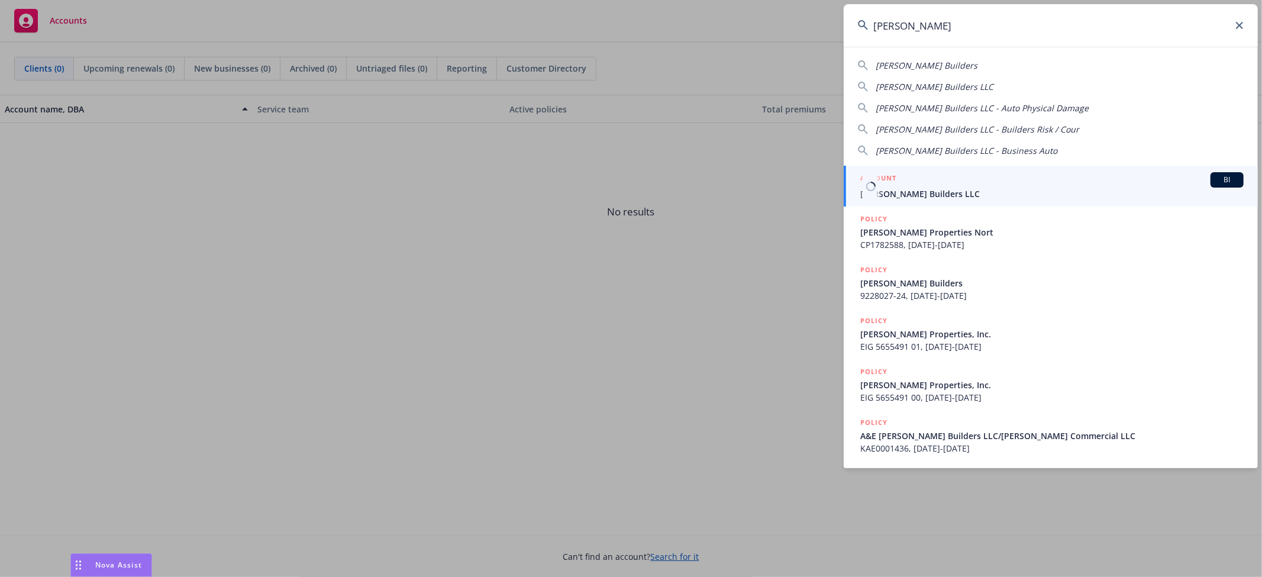
type input "[PERSON_NAME]"
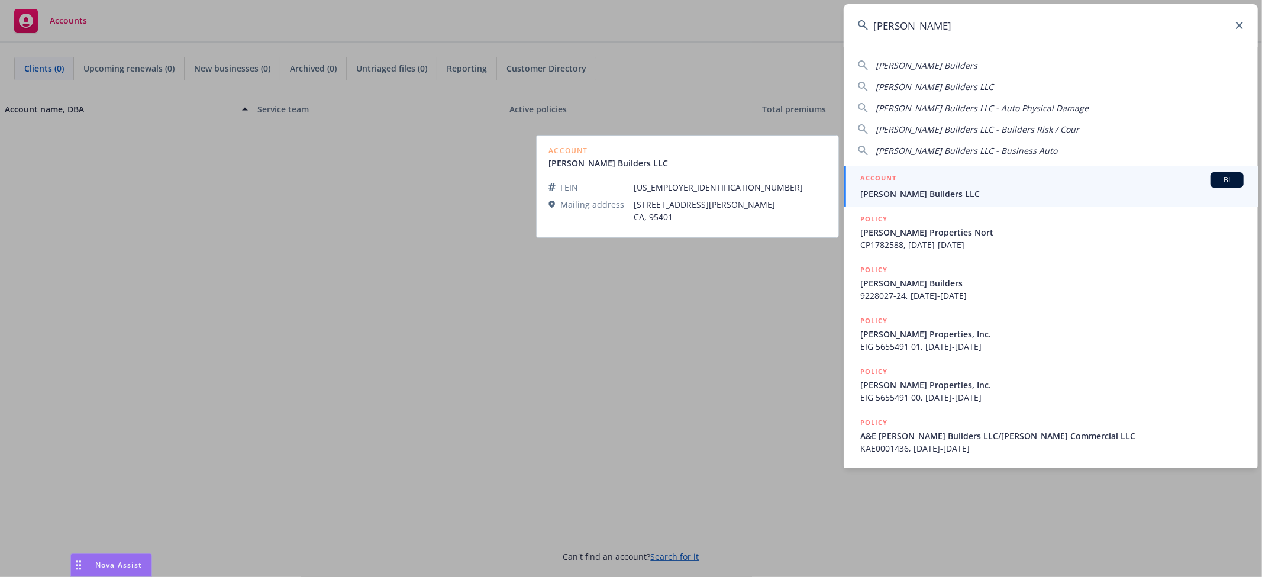
click at [956, 193] on span "[PERSON_NAME] Builders LLC" at bounding box center [1051, 194] width 383 height 12
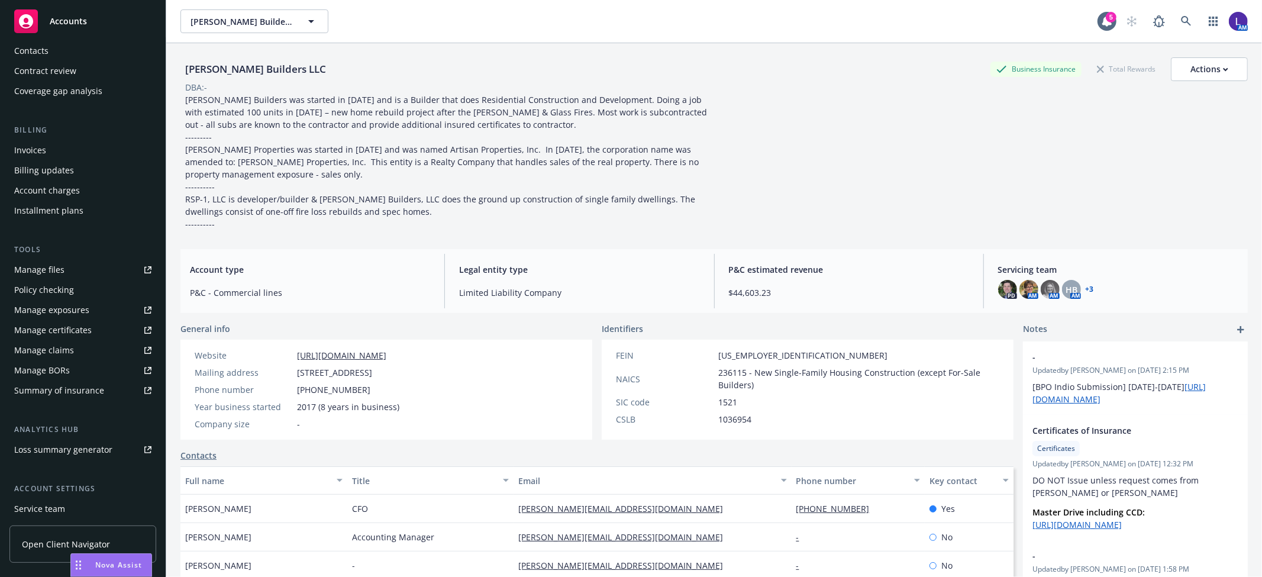
scroll to position [214, 0]
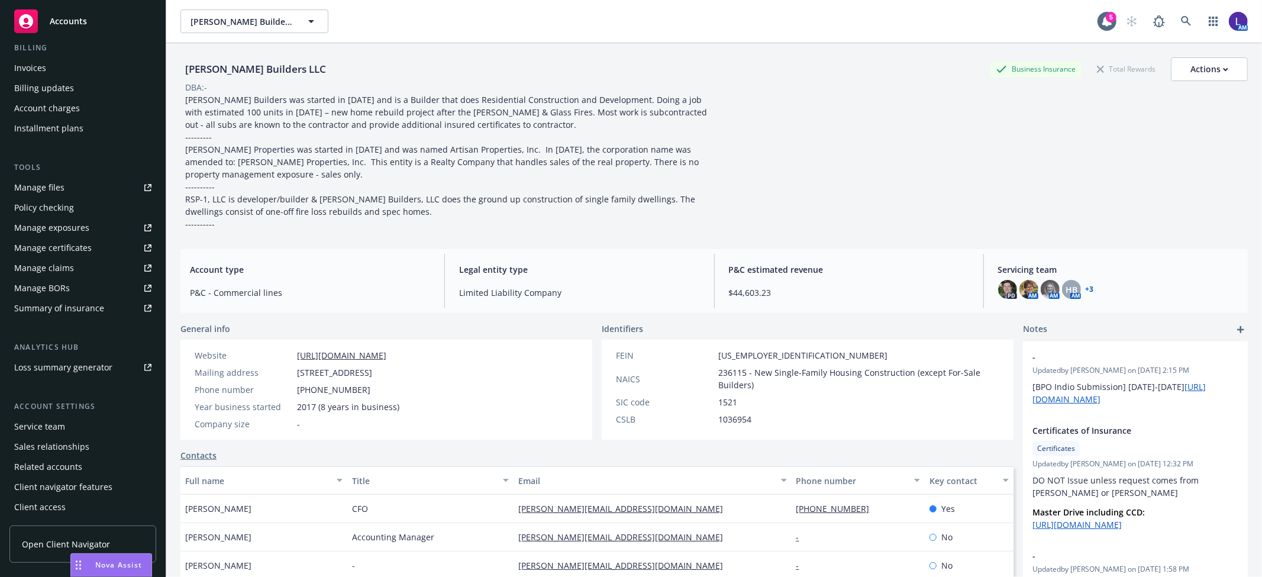
click at [51, 429] on div "Service team" at bounding box center [39, 426] width 51 height 19
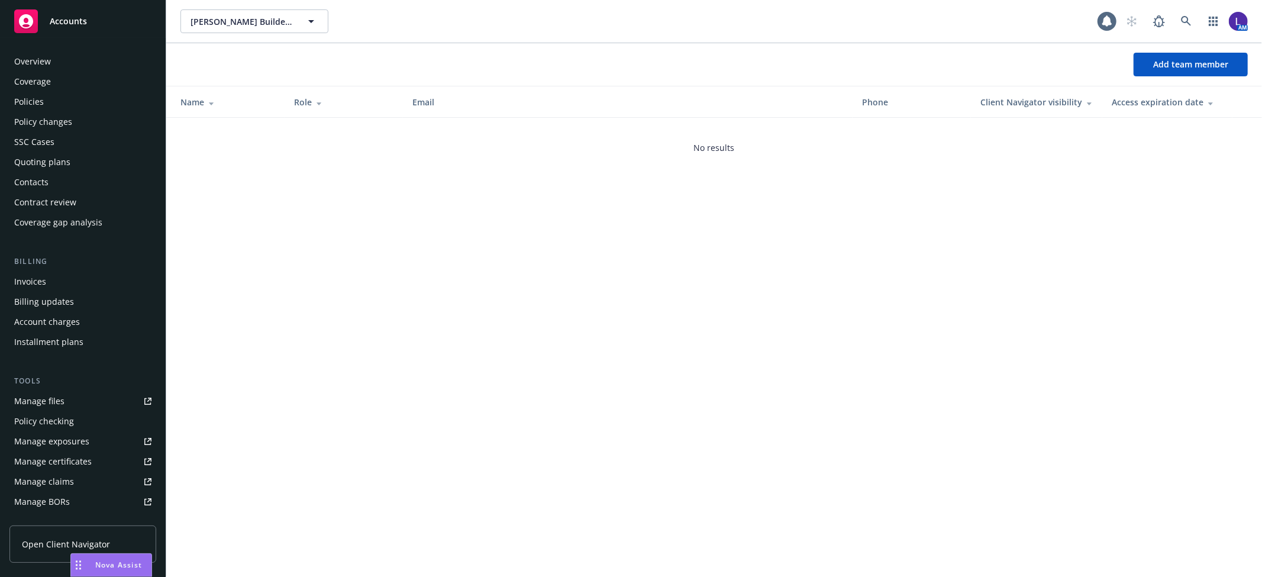
scroll to position [214, 0]
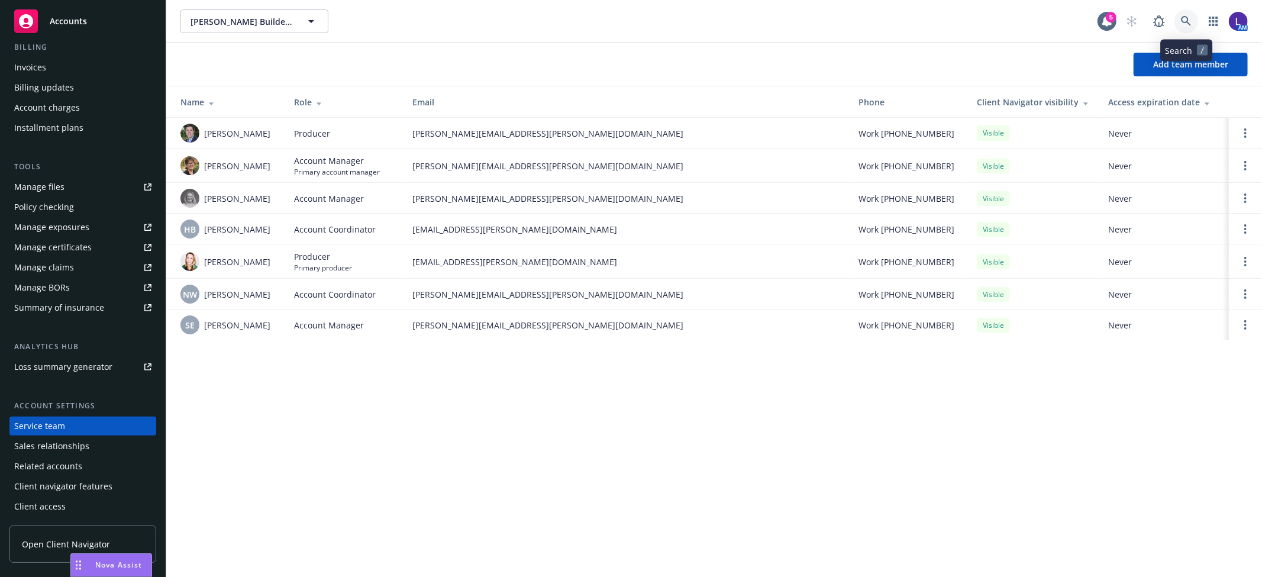
click at [1185, 31] on link at bounding box center [1186, 21] width 24 height 24
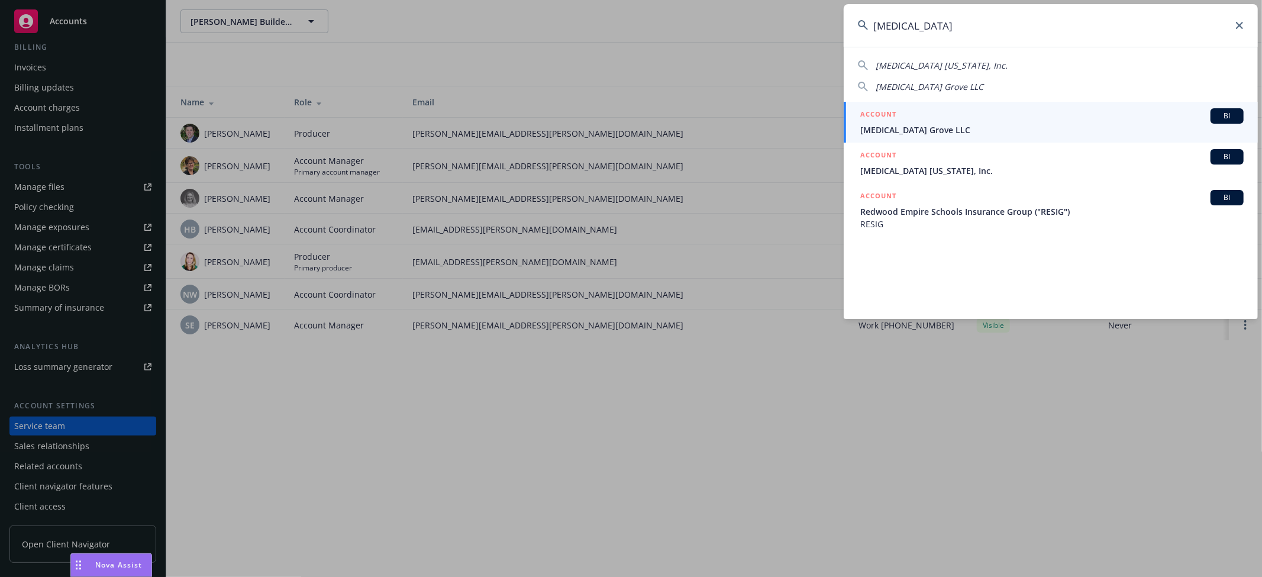
type input "cinnabar"
click at [938, 122] on div "ACCOUNT BI" at bounding box center [1051, 115] width 383 height 15
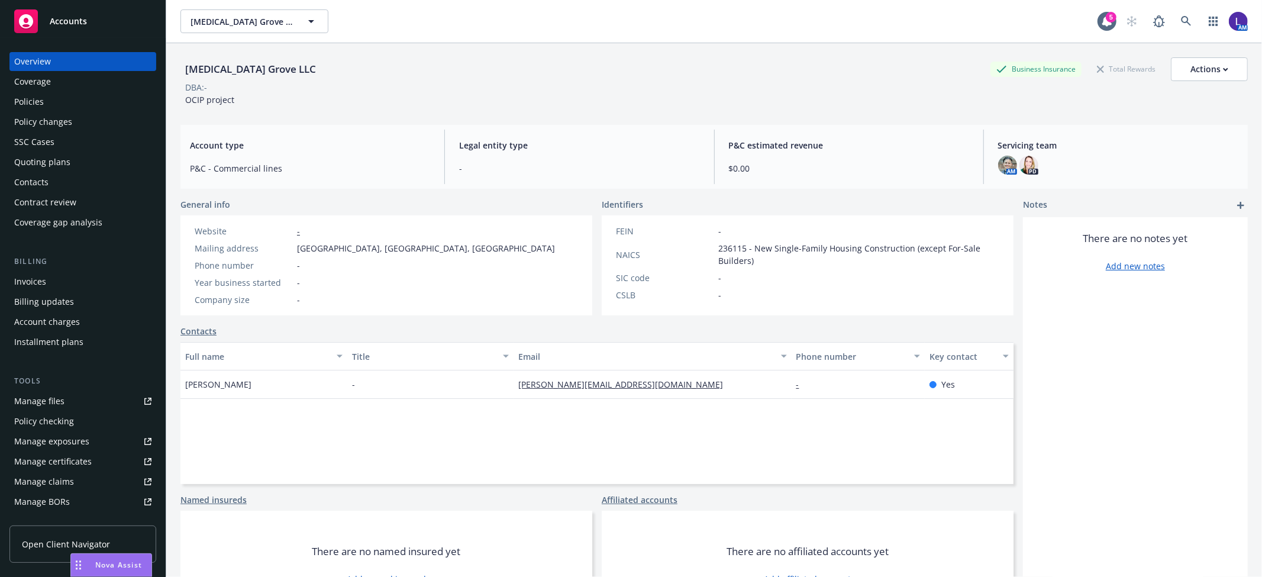
click at [32, 101] on div "Policies" at bounding box center [29, 101] width 30 height 19
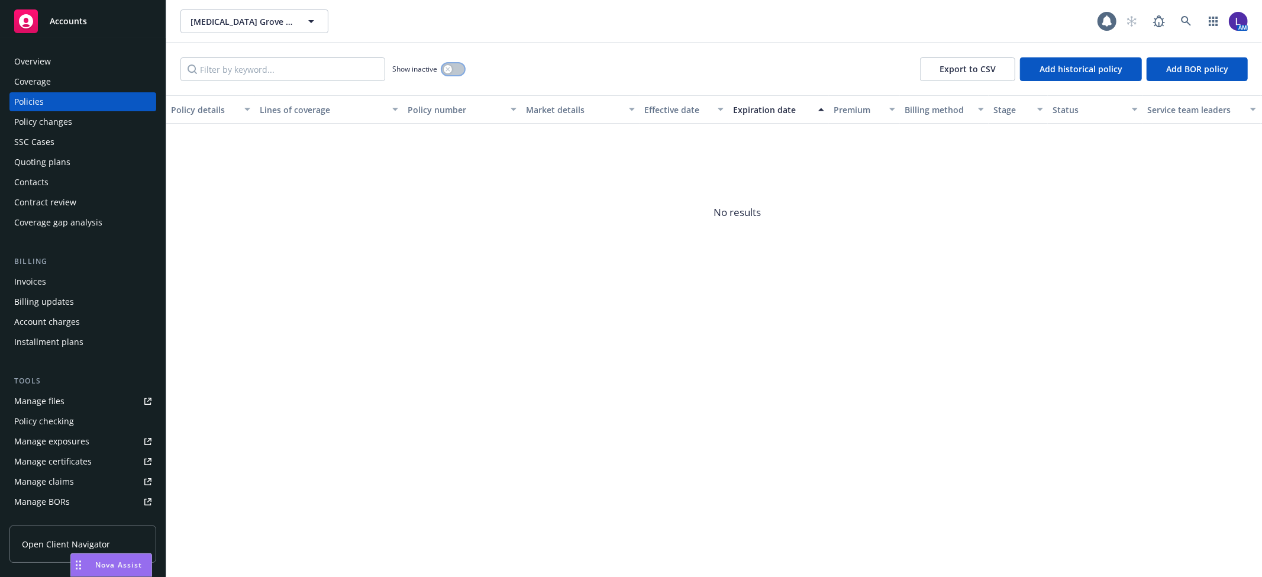
click at [454, 71] on button "button" at bounding box center [453, 69] width 22 height 12
click at [454, 71] on div "button" at bounding box center [458, 69] width 8 height 8
click at [1184, 20] on icon at bounding box center [1186, 21] width 11 height 11
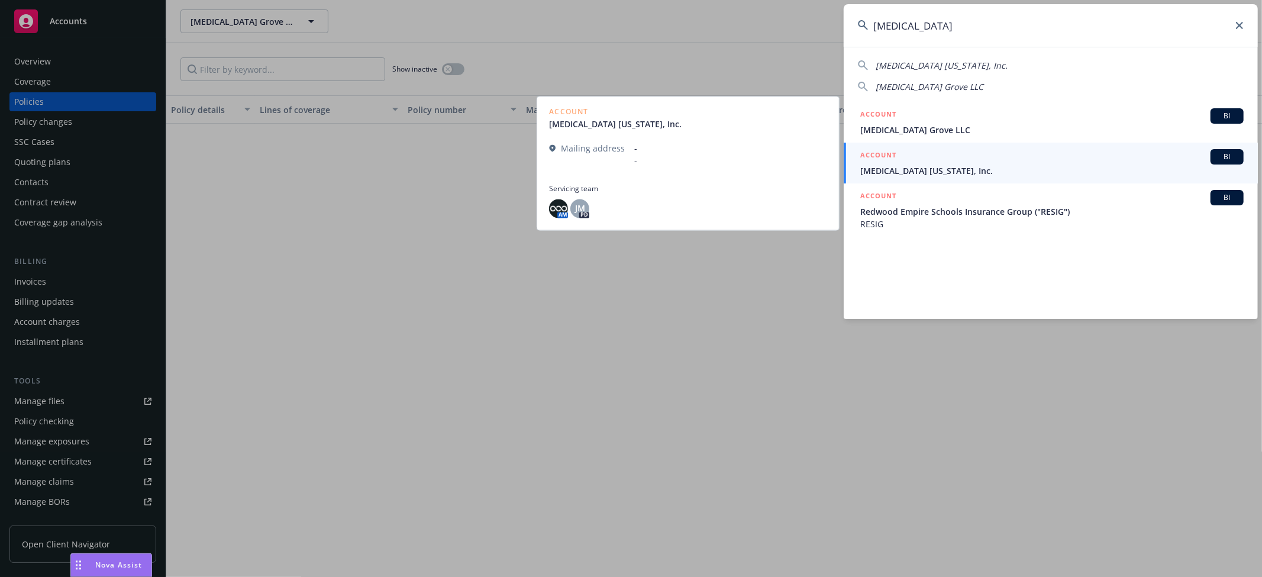
type input "cinnabar"
click at [997, 168] on span "Cinnabar California, Inc." at bounding box center [1051, 170] width 383 height 12
